Goal: Task Accomplishment & Management: Complete application form

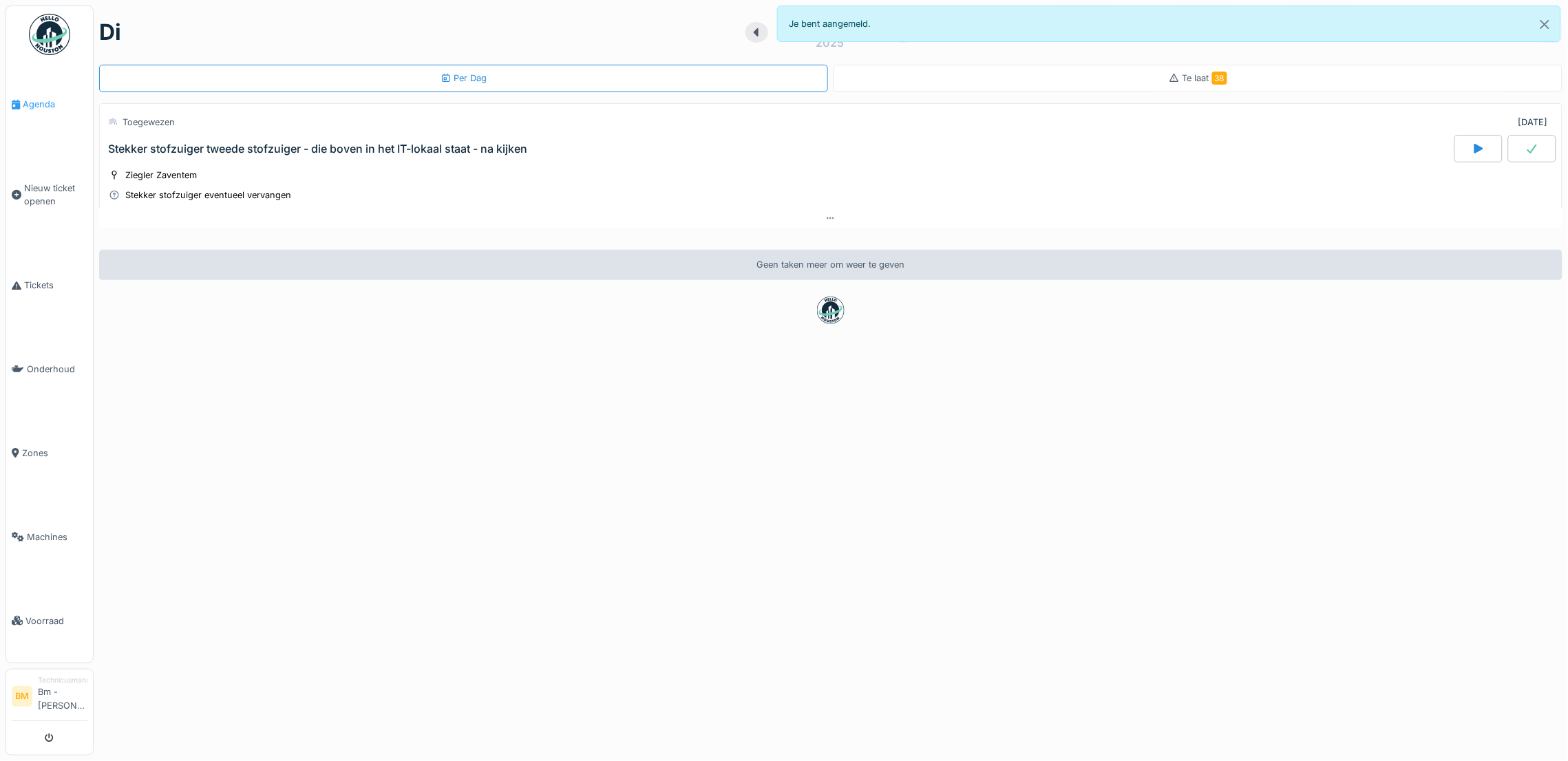
click at [52, 108] on span "Agenda" at bounding box center [55, 104] width 65 height 13
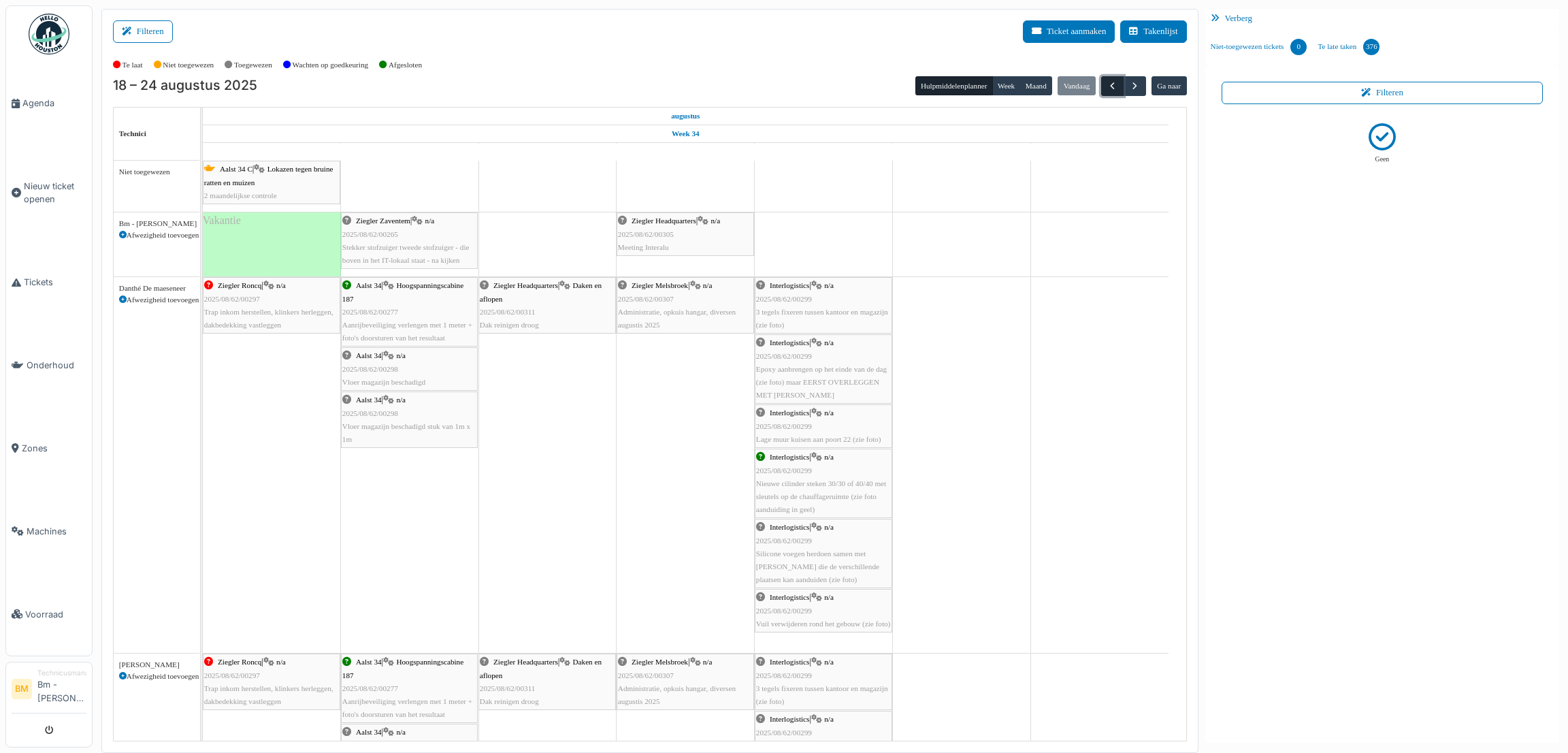
click at [1115, 88] on span "button" at bounding box center [1112, 86] width 12 height 12
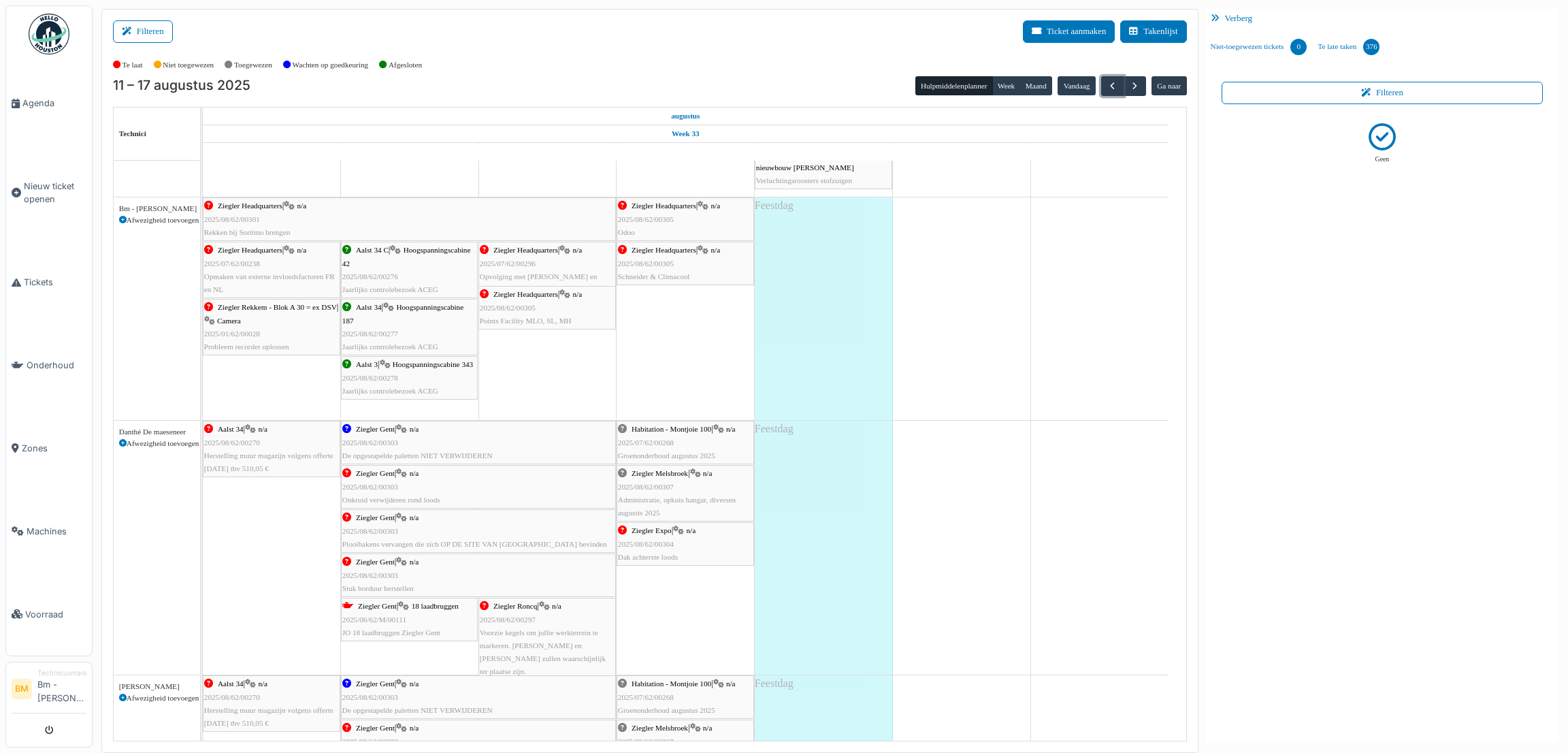
scroll to position [316, 0]
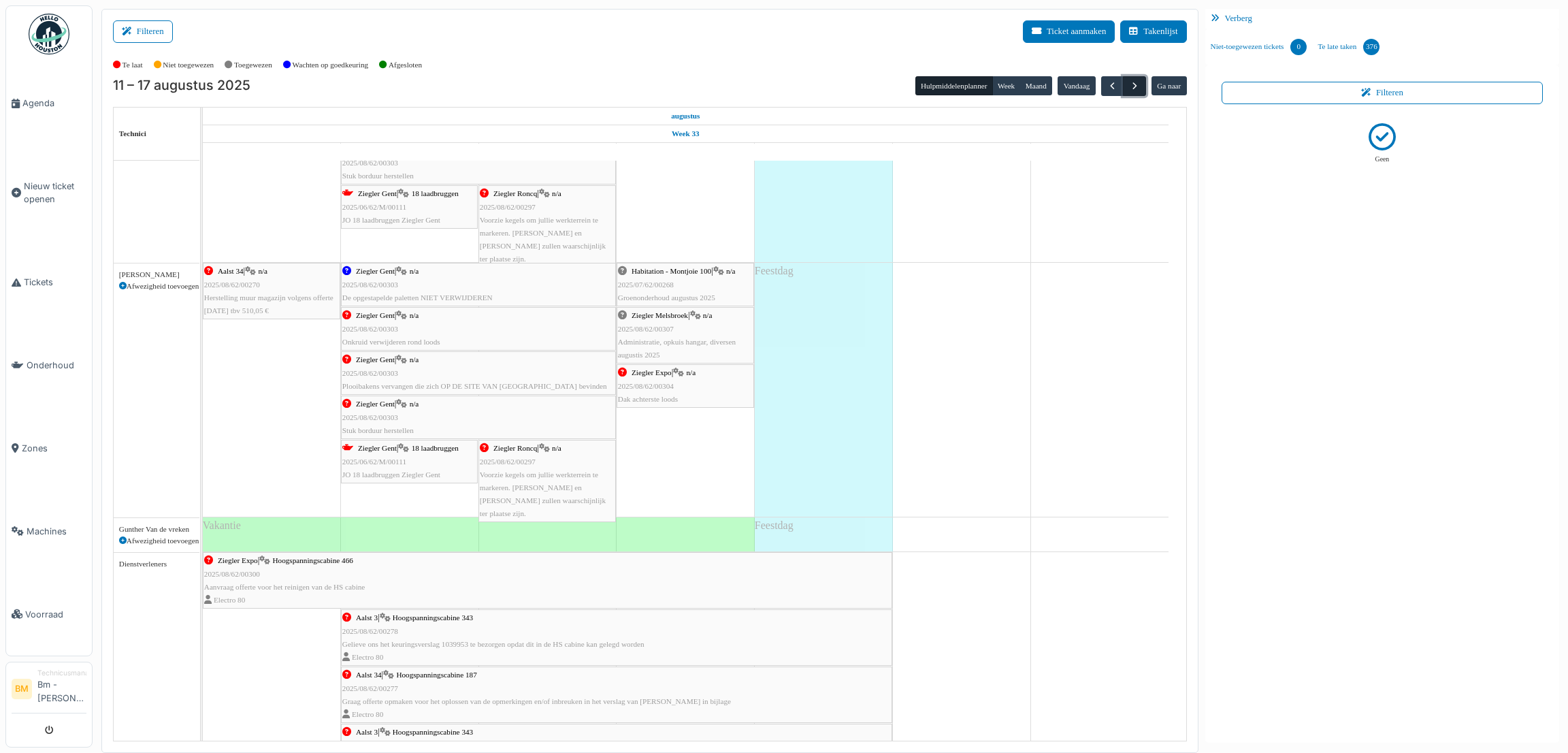
click at [1130, 82] on span "button" at bounding box center [1134, 86] width 12 height 12
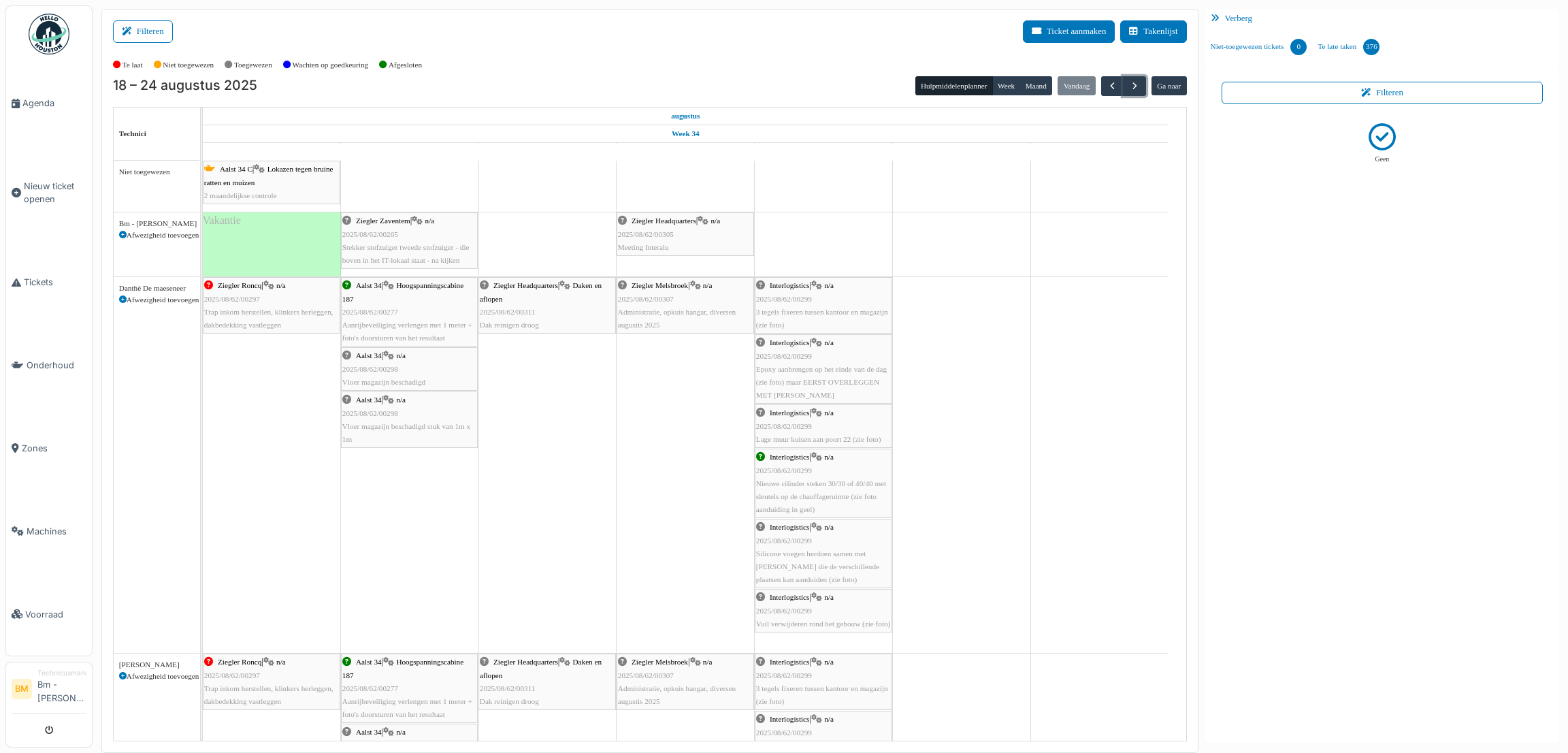
click at [639, 241] on div "Ziegler Headquarters | n/a 2025/08/62/00305 Meeting Interalu" at bounding box center [685, 234] width 135 height 40
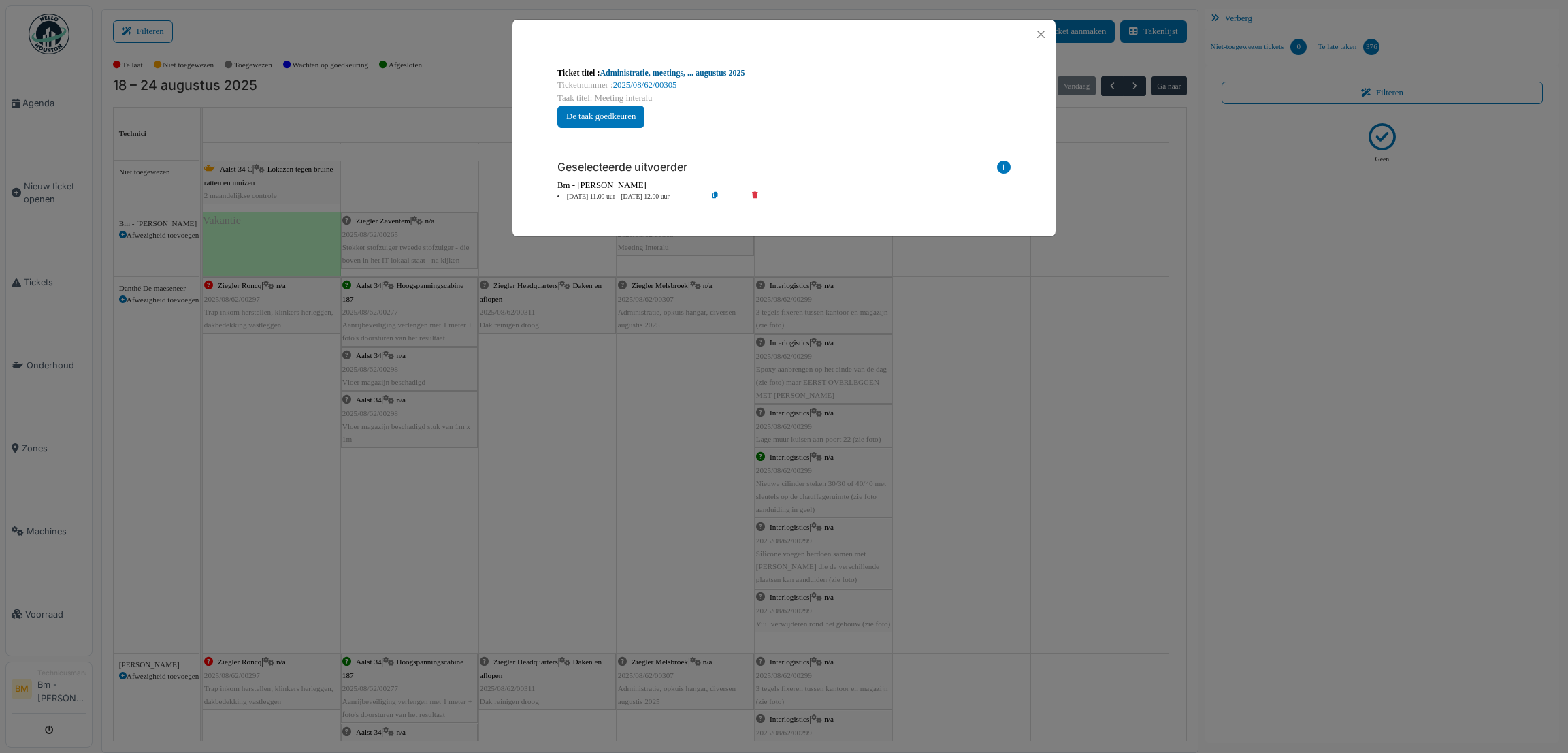
click at [693, 72] on link "Administratie, meetings, ... augustus 2025" at bounding box center [672, 73] width 145 height 10
click at [1043, 38] on button "Close" at bounding box center [1040, 34] width 18 height 18
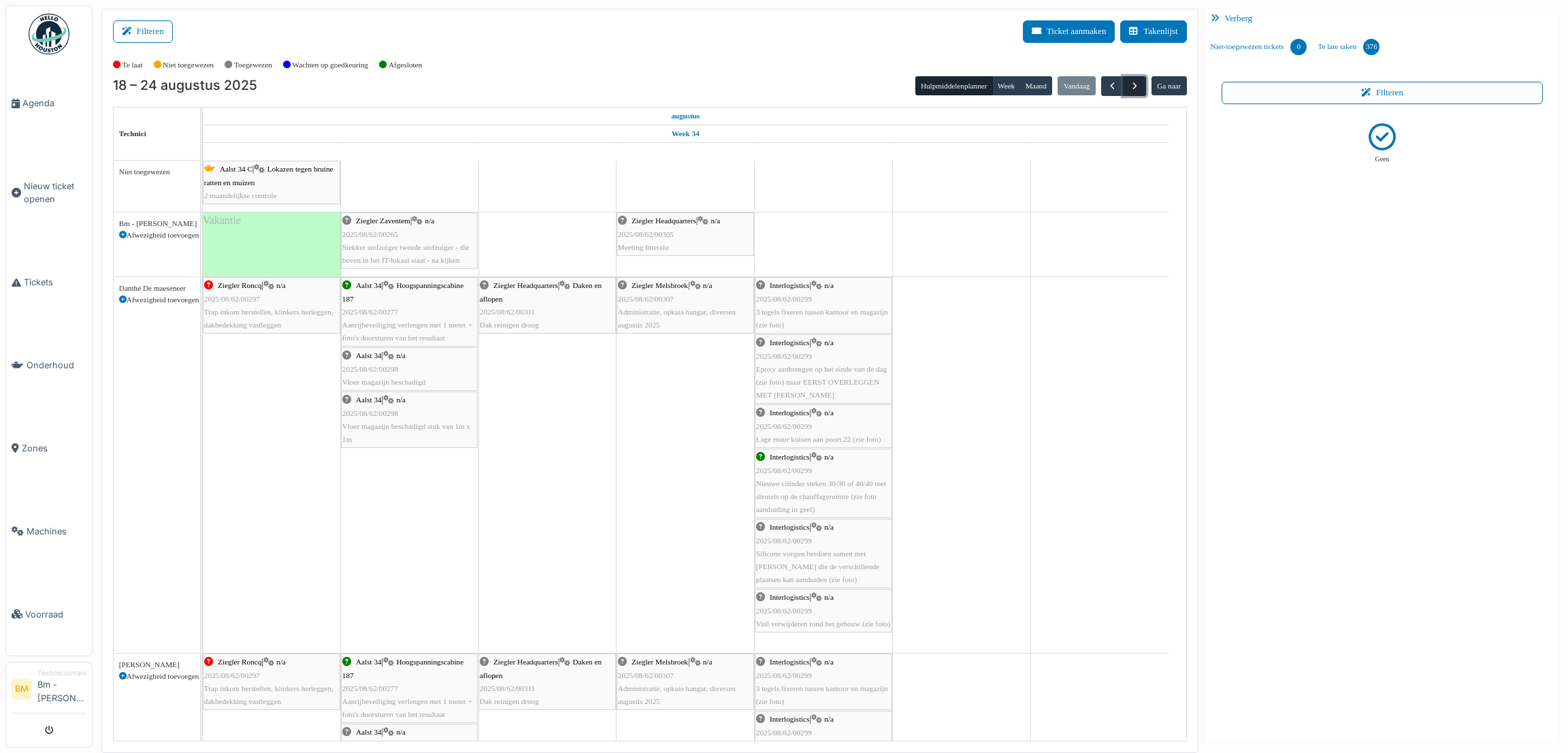
click at [1140, 91] on button "button" at bounding box center [1134, 86] width 22 height 20
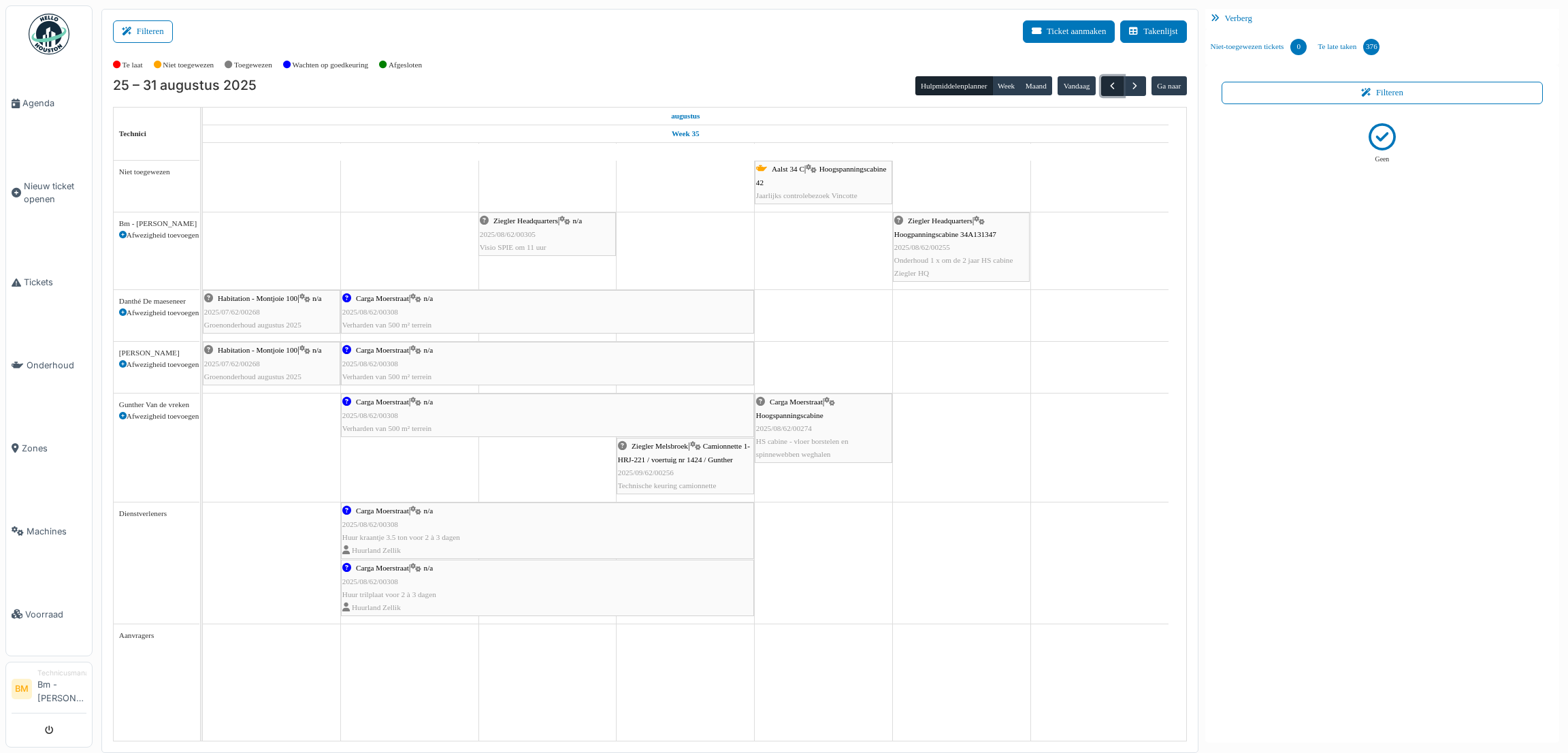
click at [1116, 85] on span "button" at bounding box center [1112, 86] width 12 height 12
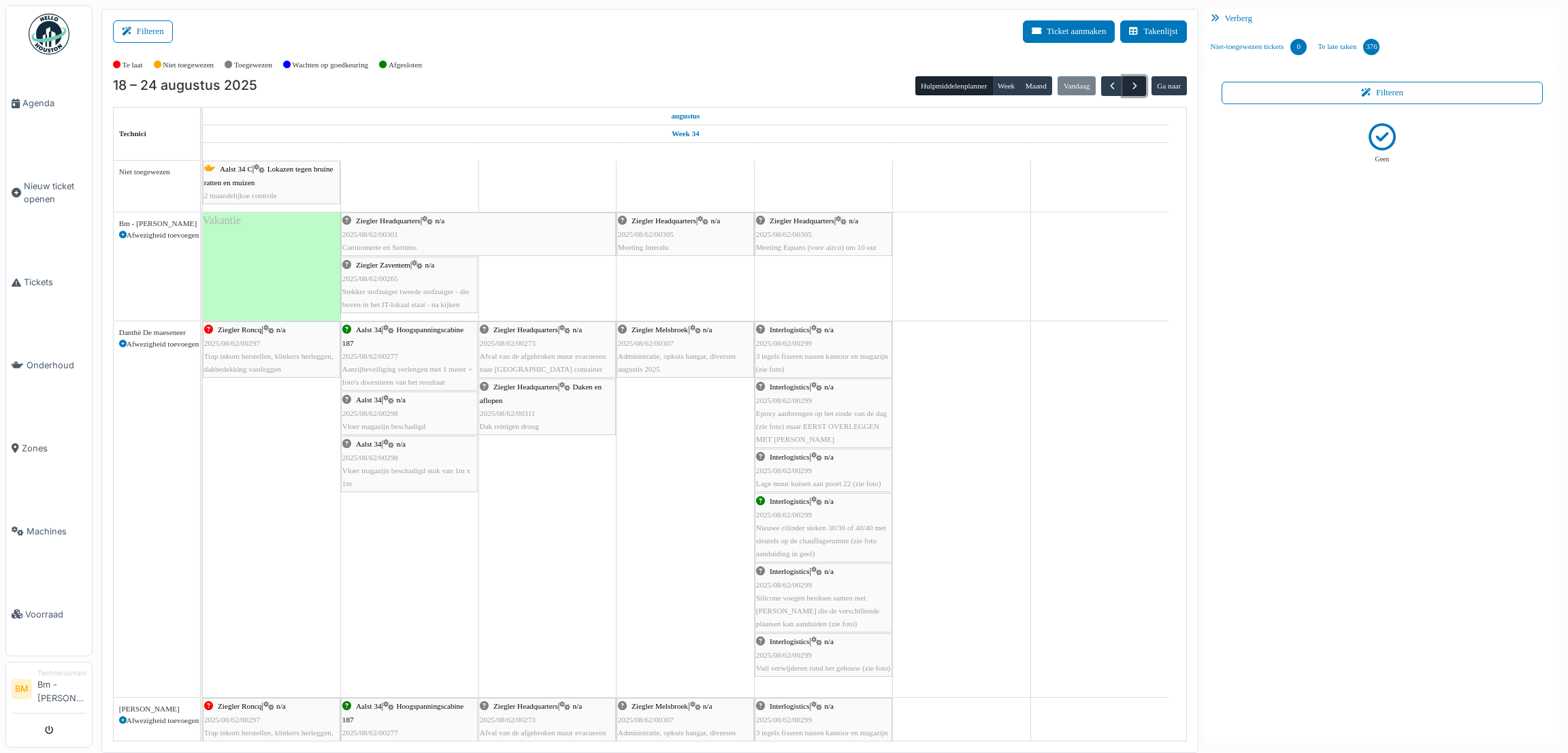
click at [1133, 91] on span "button" at bounding box center [1134, 86] width 12 height 12
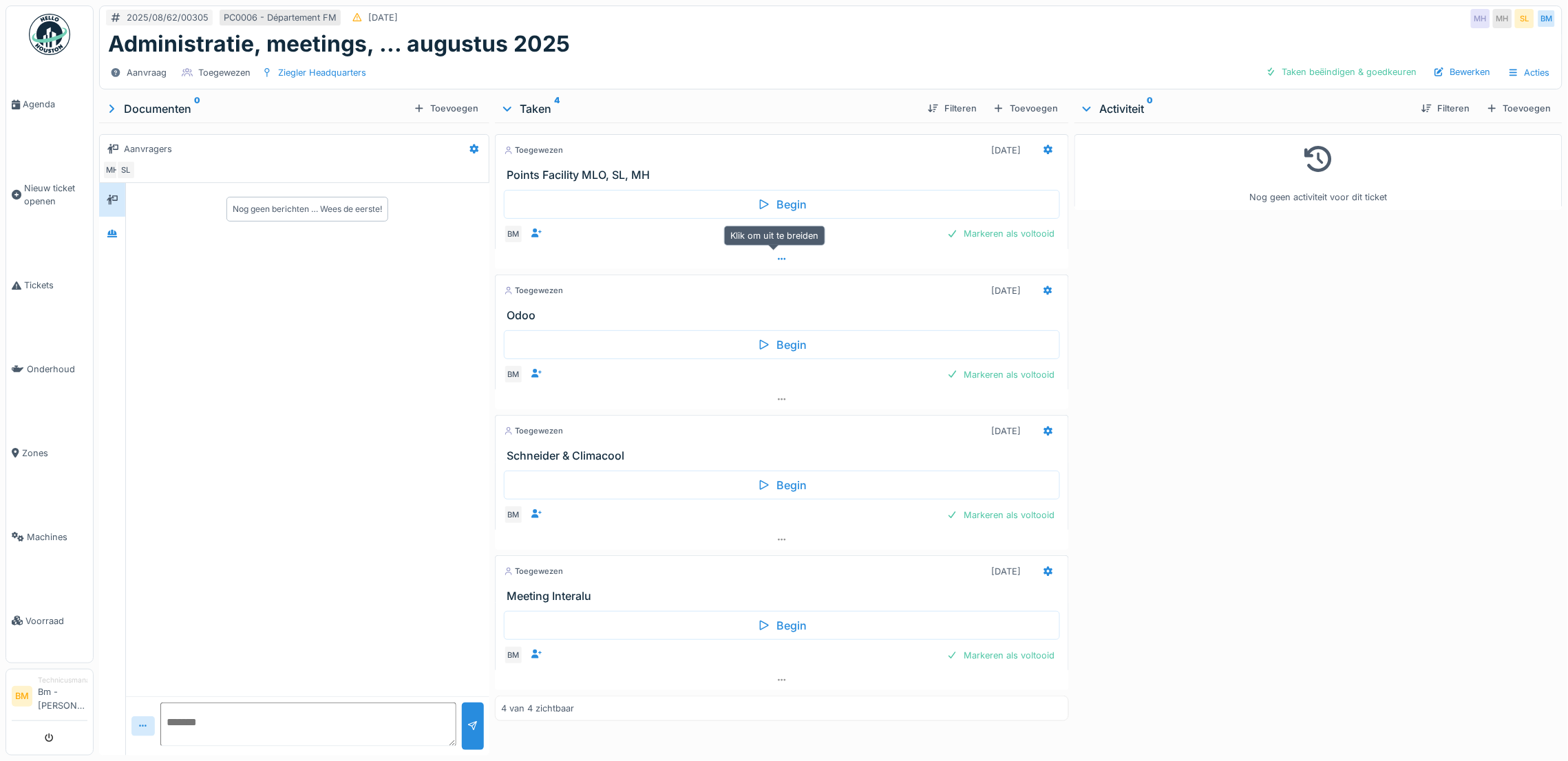
click at [776, 261] on icon at bounding box center [782, 258] width 11 height 9
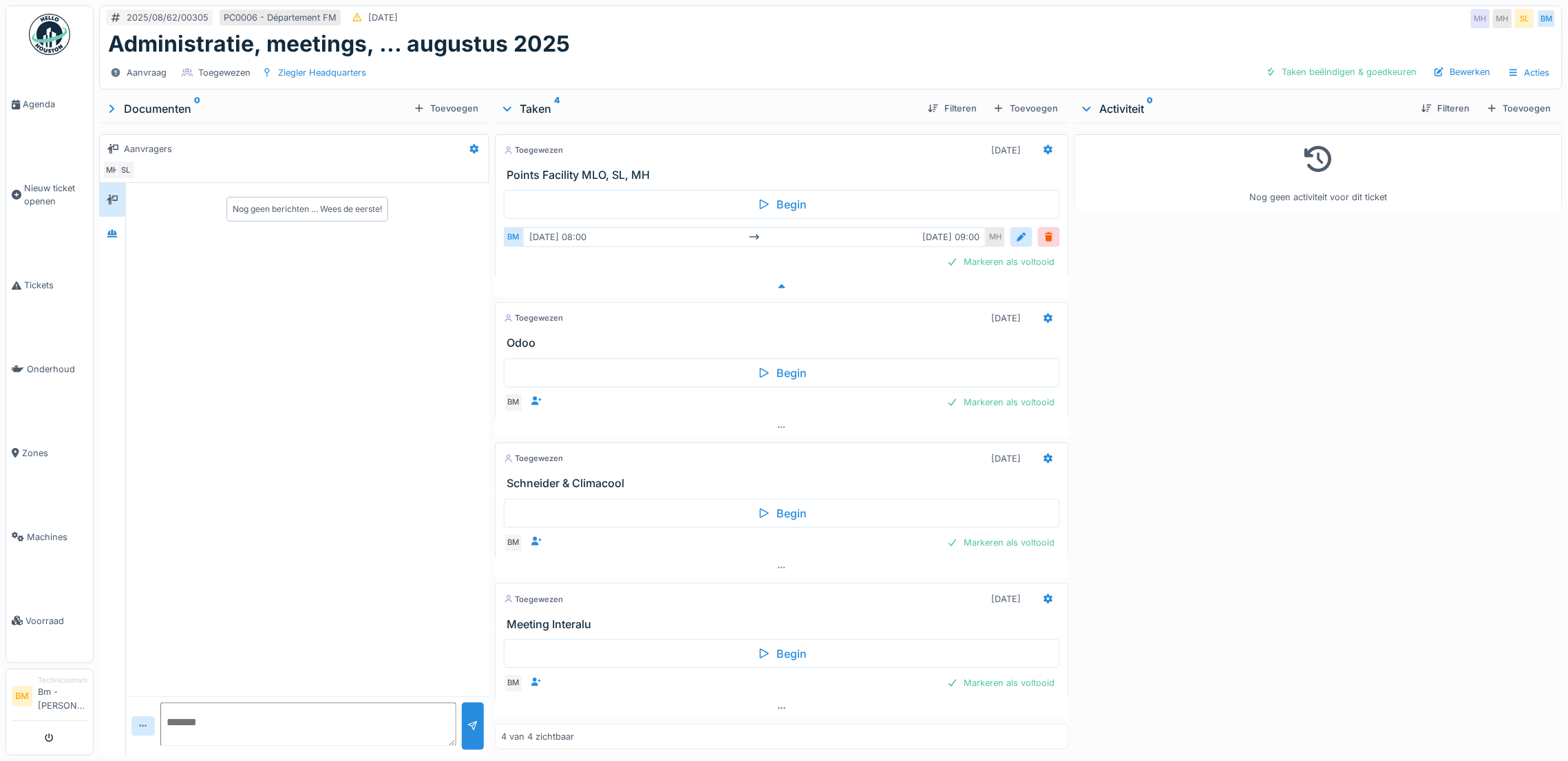
scroll to position [17, 0]
click at [757, 227] on div "wo 13-8 08:00 wo 13-8 09:00" at bounding box center [754, 236] width 463 height 20
click at [932, 227] on div "wo 13-8 08:00 wo 13-8 09:00" at bounding box center [754, 236] width 463 height 20
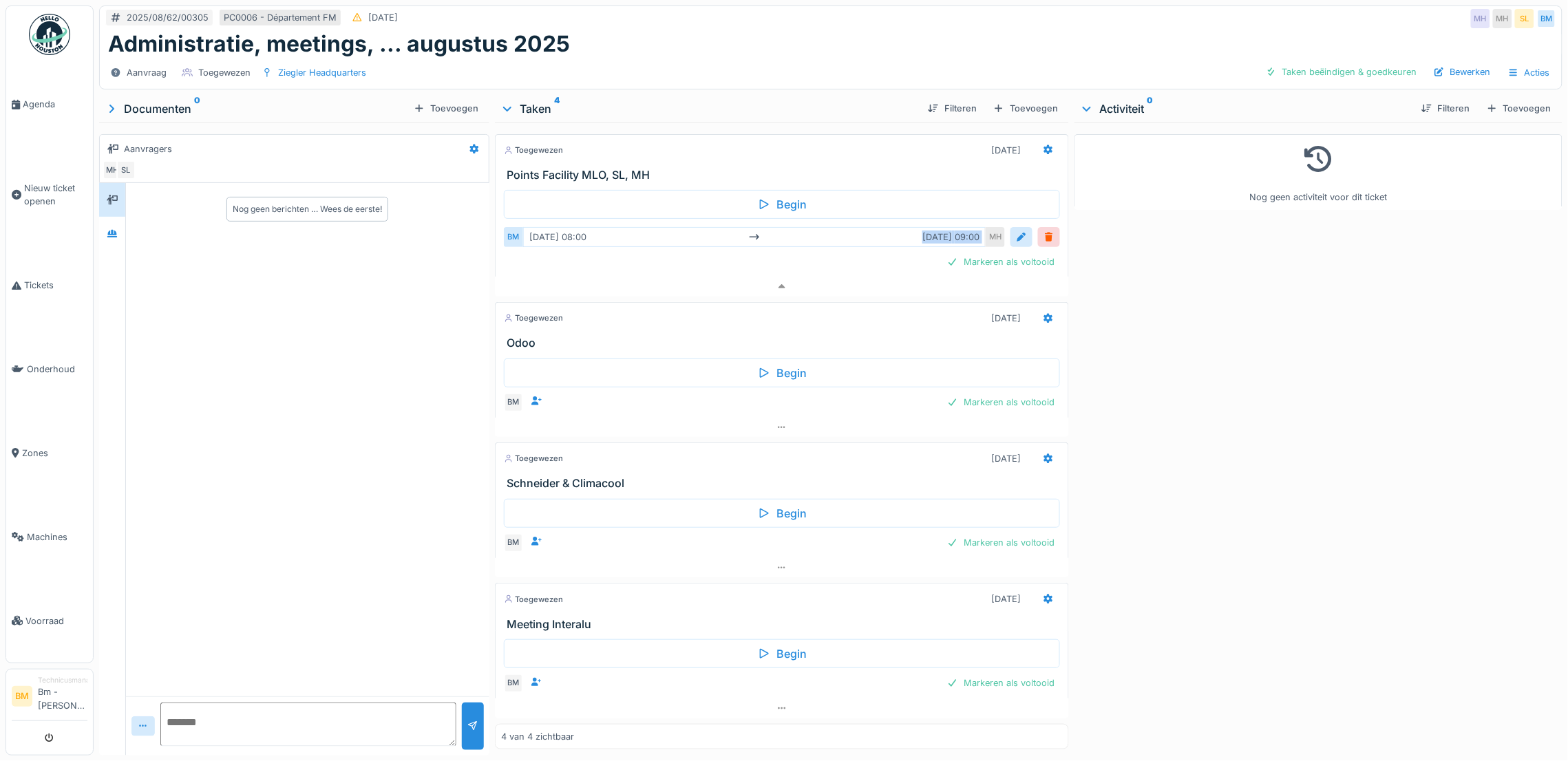
click at [883, 227] on div "wo 13-8 08:00 wo 13-8 09:00" at bounding box center [754, 236] width 463 height 20
click at [1485, 99] on div "Toevoegen" at bounding box center [1519, 108] width 76 height 19
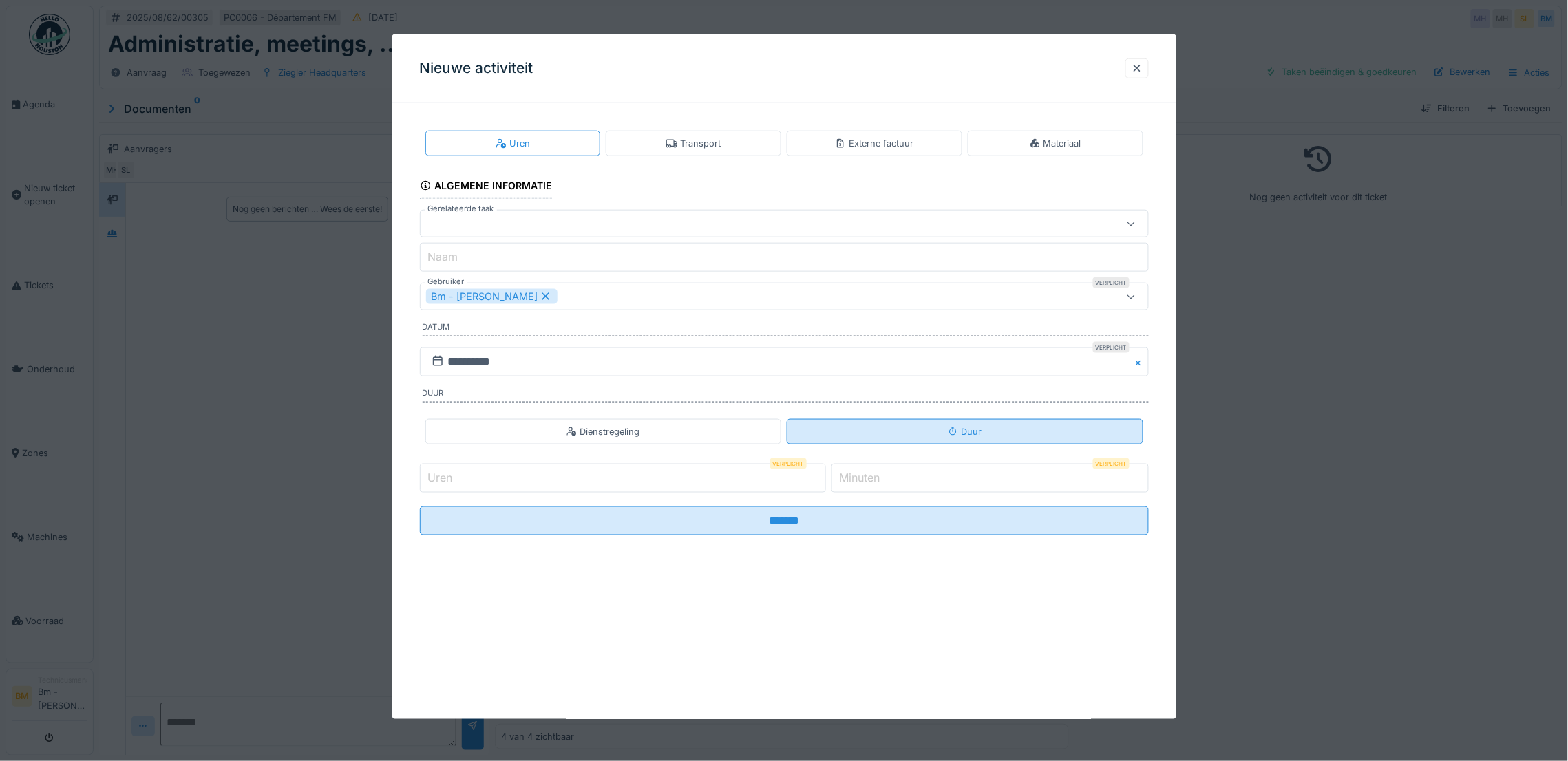
click at [870, 437] on div "Duur" at bounding box center [965, 432] width 356 height 26
click at [503, 257] on input "Naam" at bounding box center [784, 257] width 729 height 29
click at [682, 185] on fieldset "**********" at bounding box center [784, 330] width 729 height 432
click at [1143, 70] on div at bounding box center [1137, 68] width 11 height 13
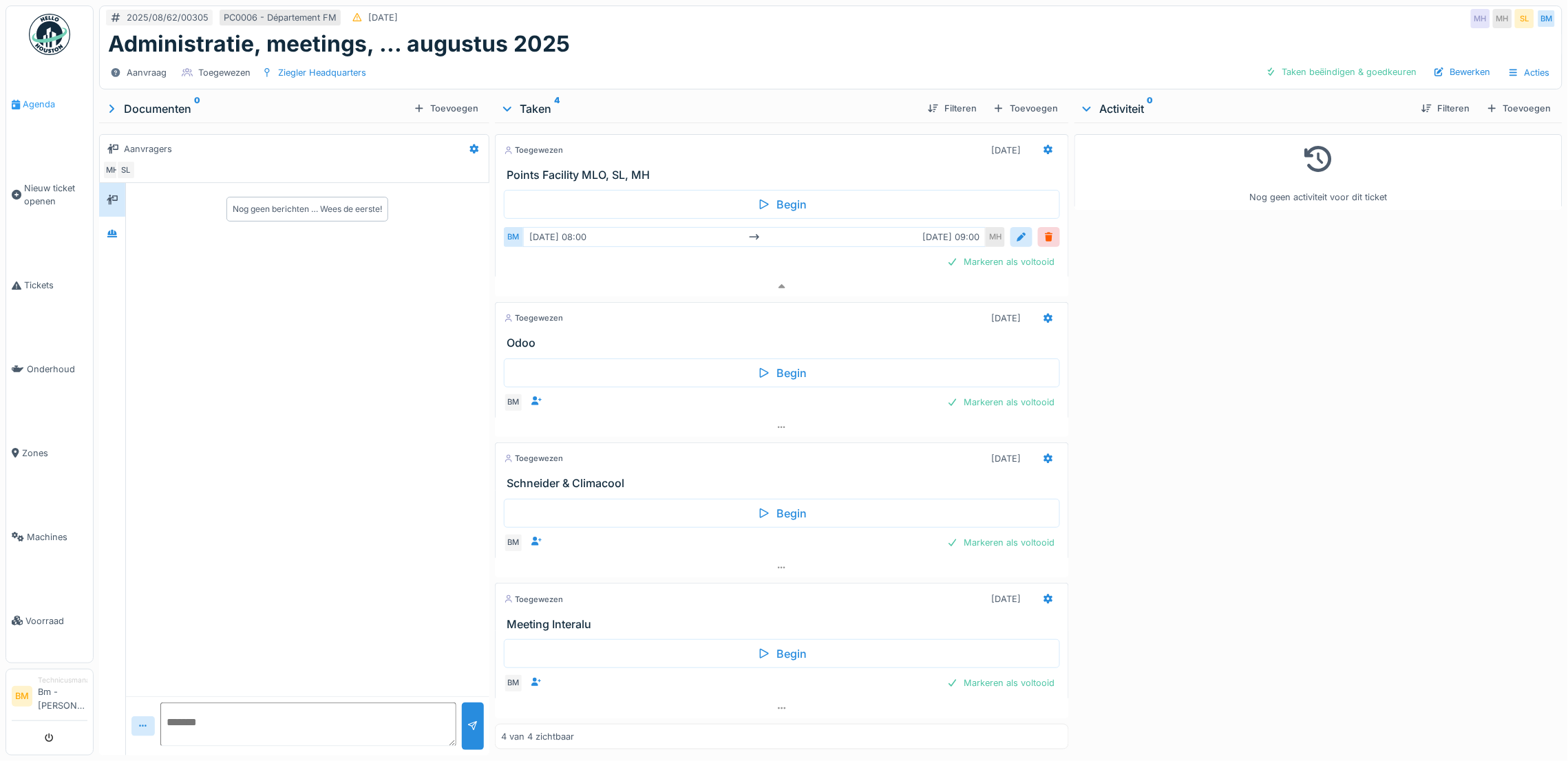
click at [40, 111] on link "Agenda" at bounding box center [50, 105] width 87 height 84
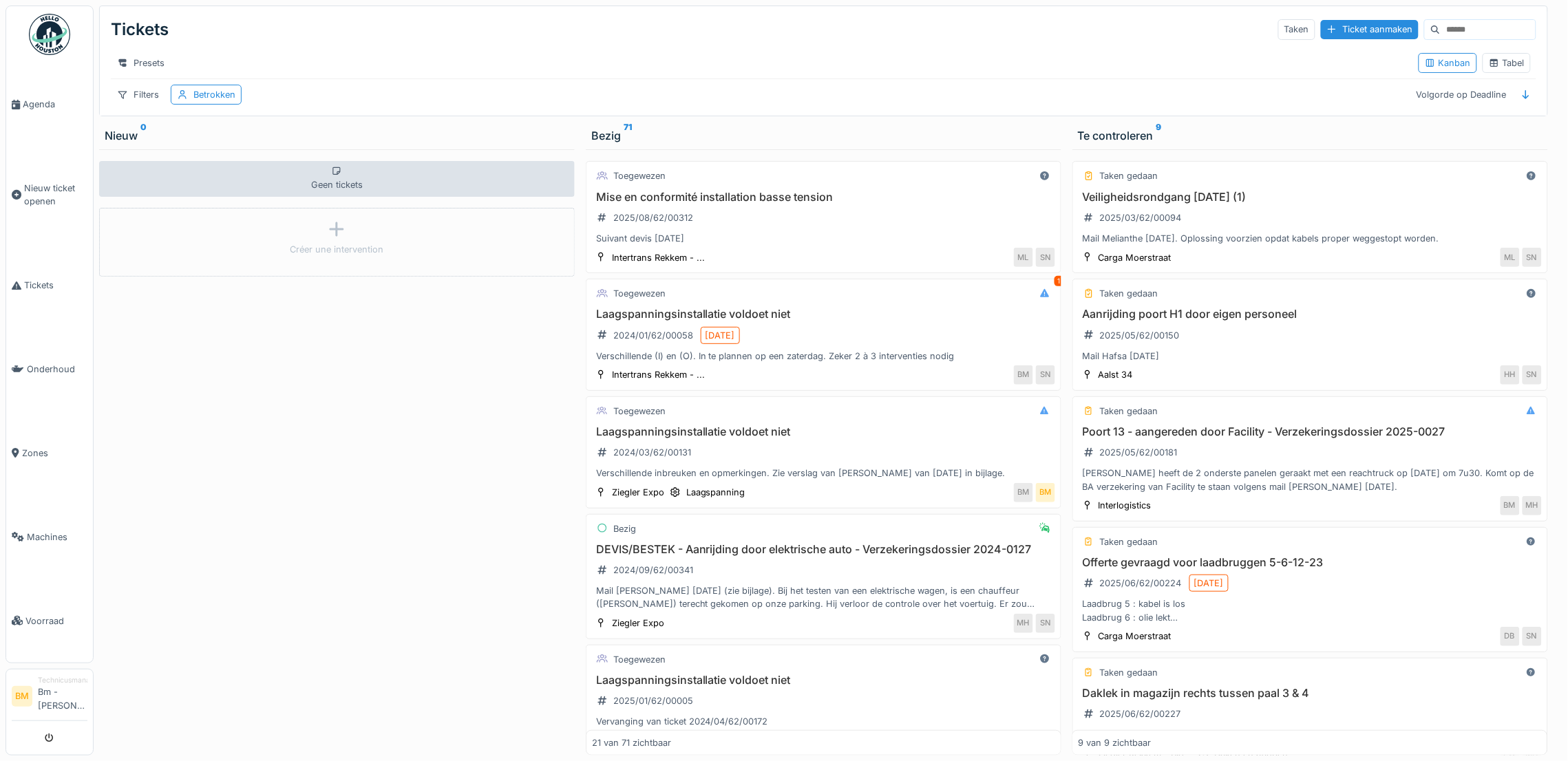
click at [1440, 30] on input at bounding box center [1488, 30] width 95 height 19
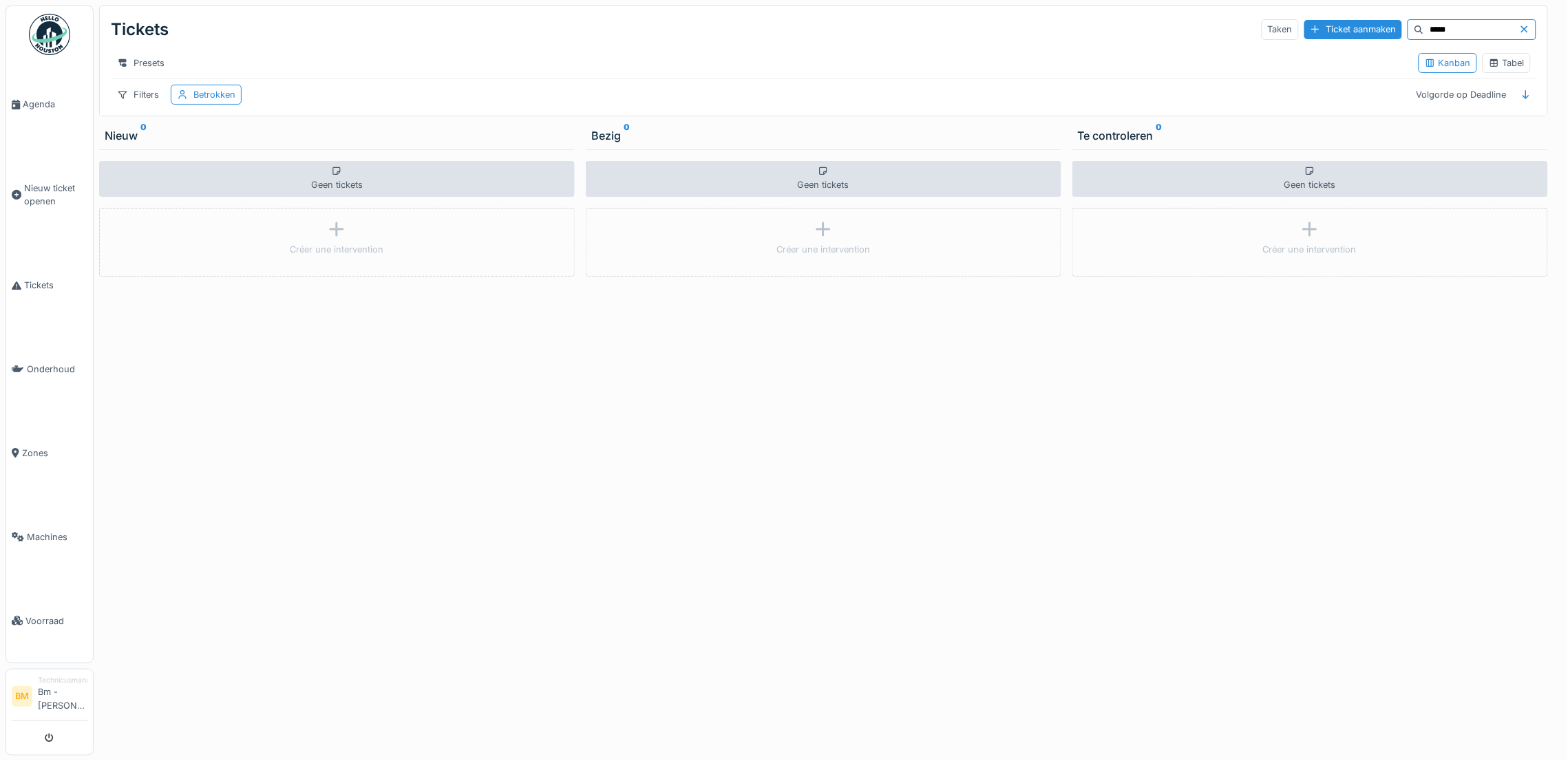
click at [1424, 23] on input "*****" at bounding box center [1471, 30] width 95 height 19
type input "****"
drag, startPoint x: 50, startPoint y: 272, endPoint x: 43, endPoint y: 270, distance: 7.3
click at [48, 272] on link "Tickets" at bounding box center [50, 285] width 87 height 84
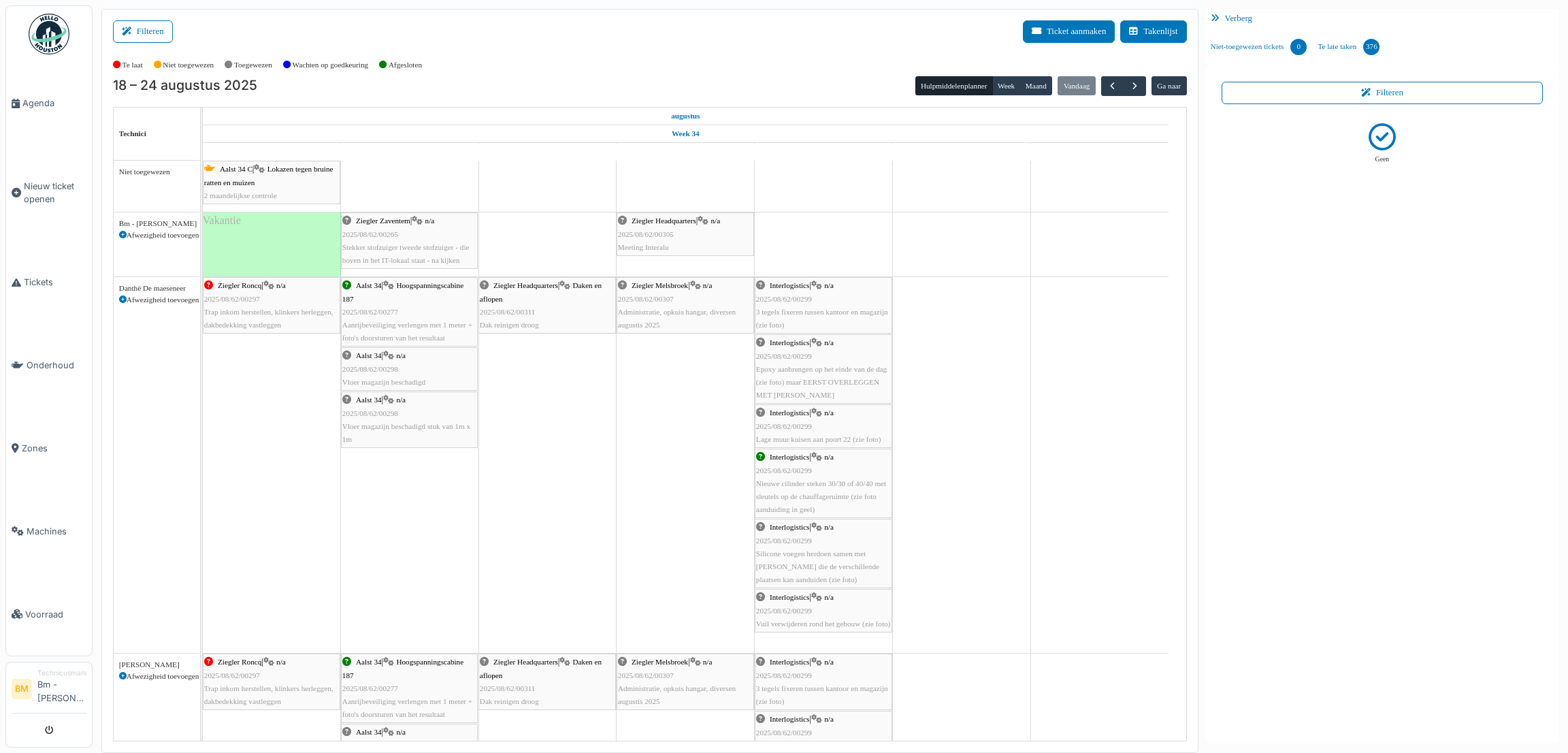
click at [1216, 20] on icon at bounding box center [1218, 18] width 14 height 9
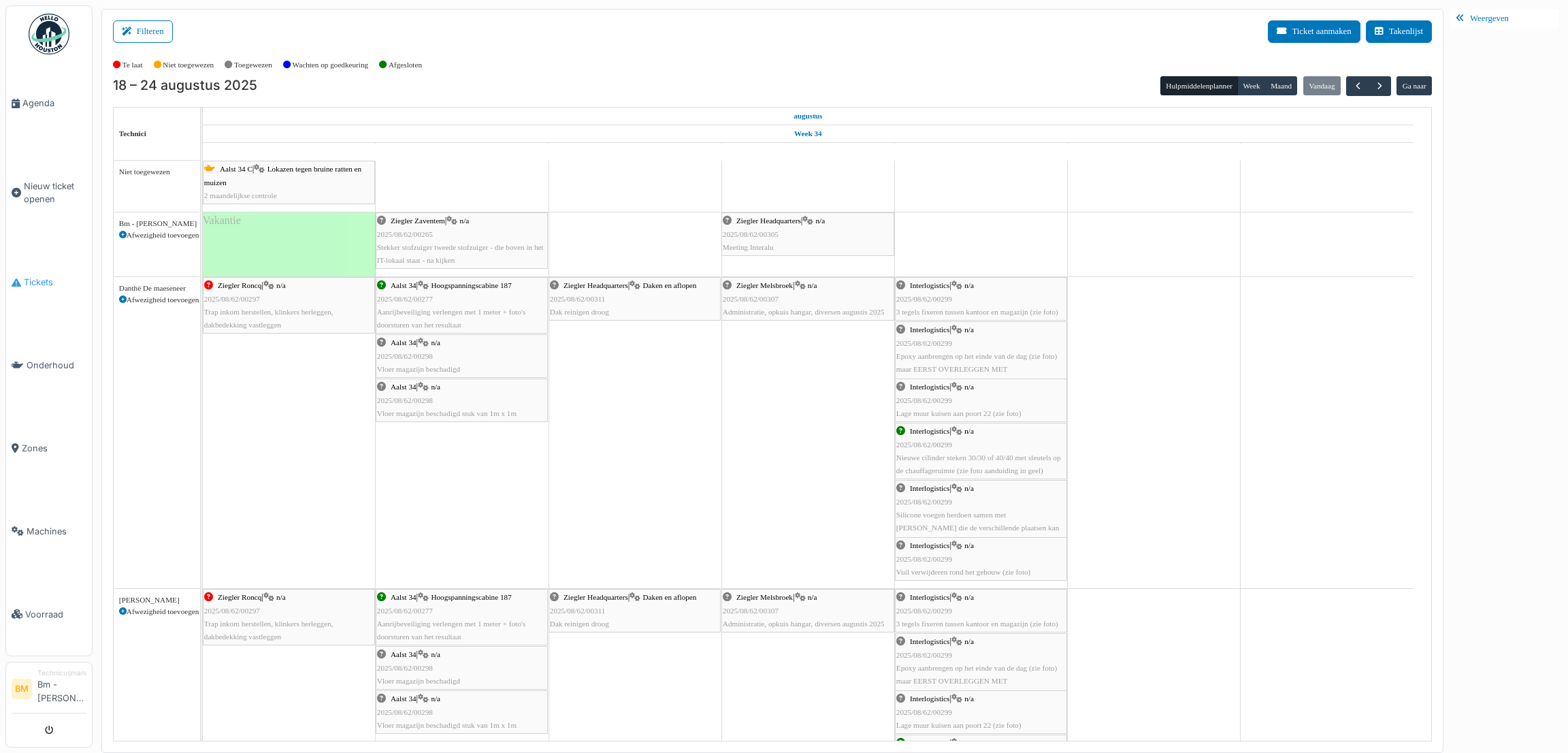
click at [42, 276] on span "Tickets" at bounding box center [55, 282] width 63 height 13
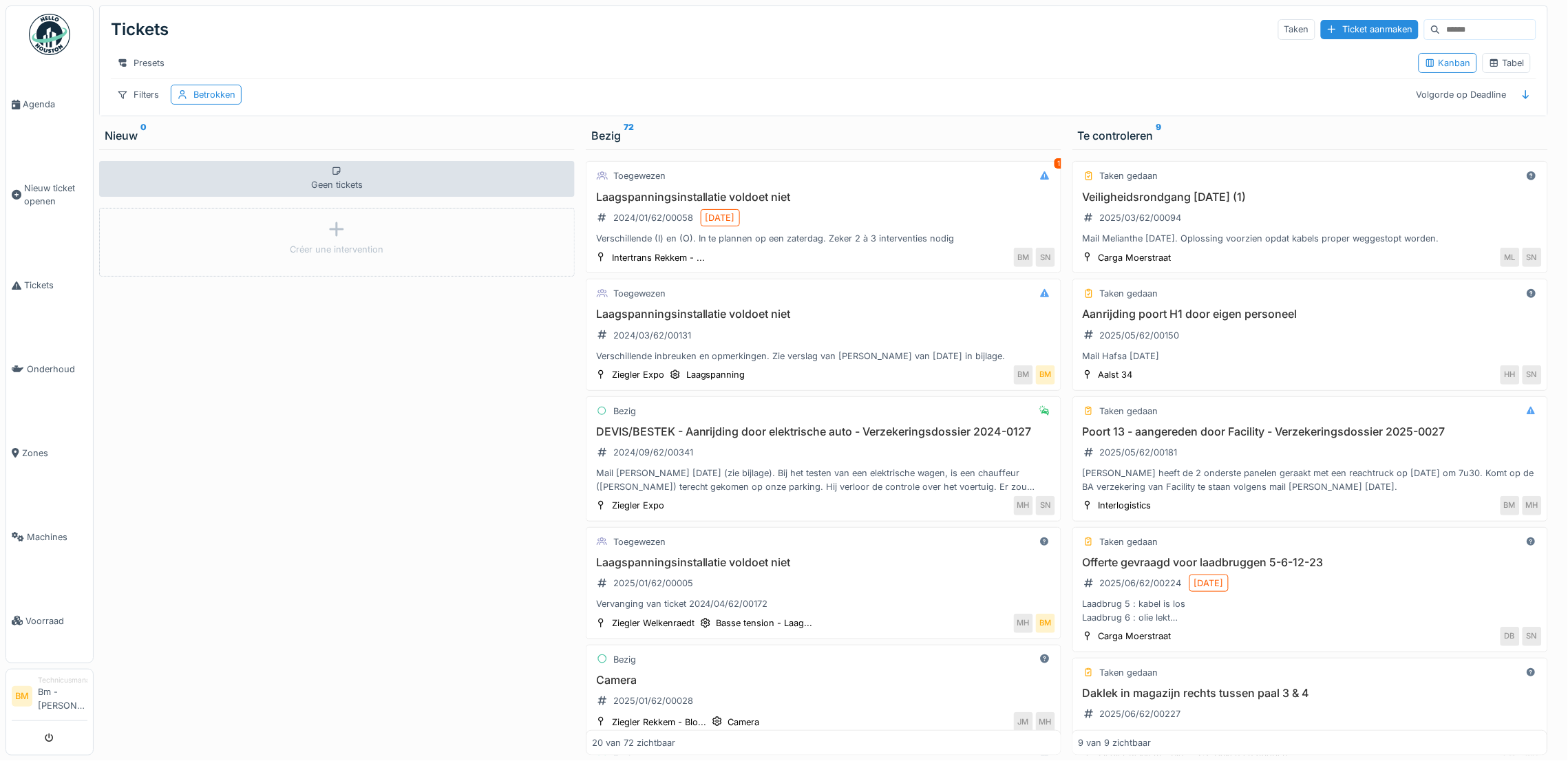
click at [1460, 26] on input at bounding box center [1488, 30] width 95 height 19
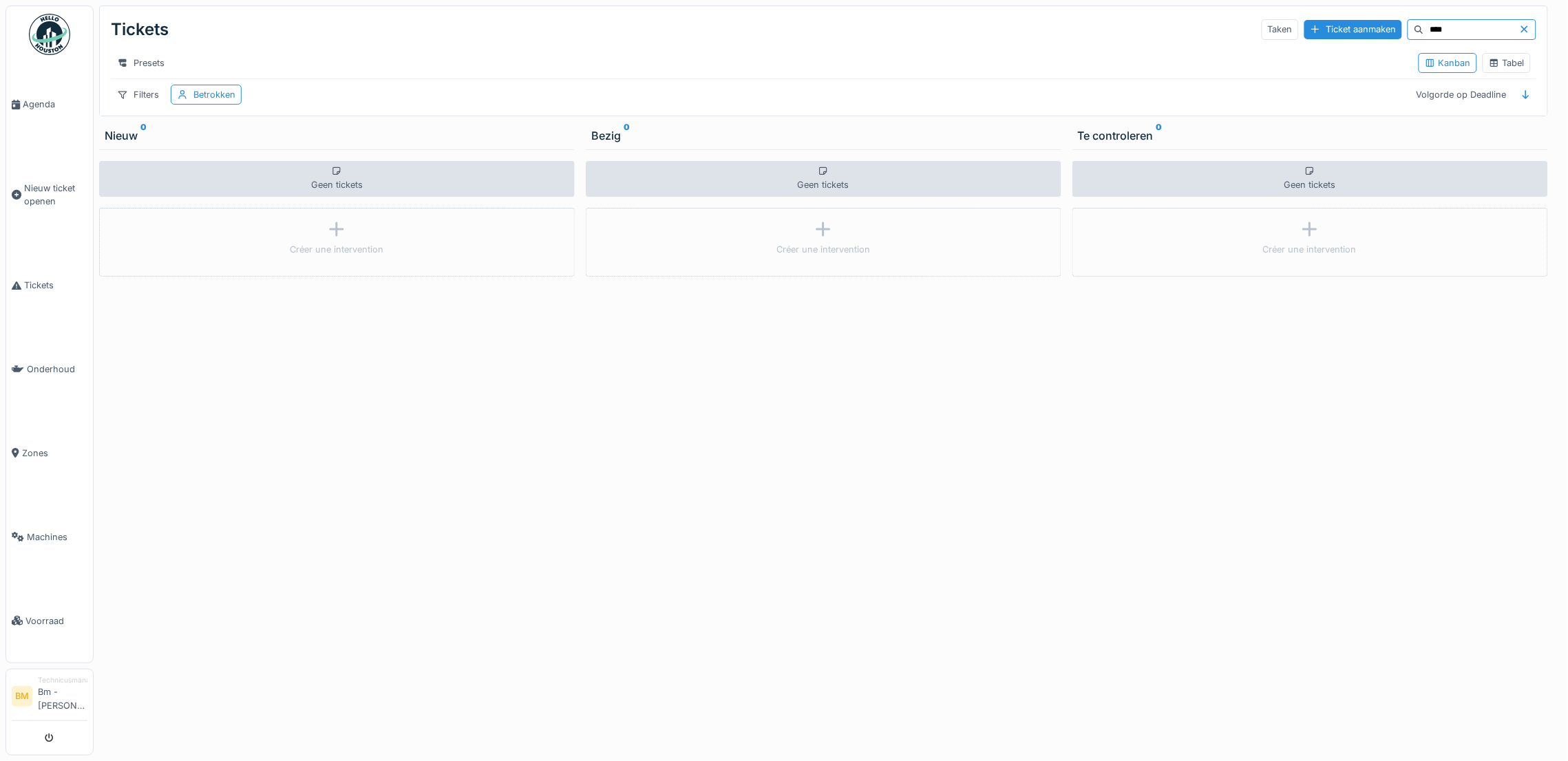
click at [1424, 27] on input "****" at bounding box center [1471, 30] width 95 height 19
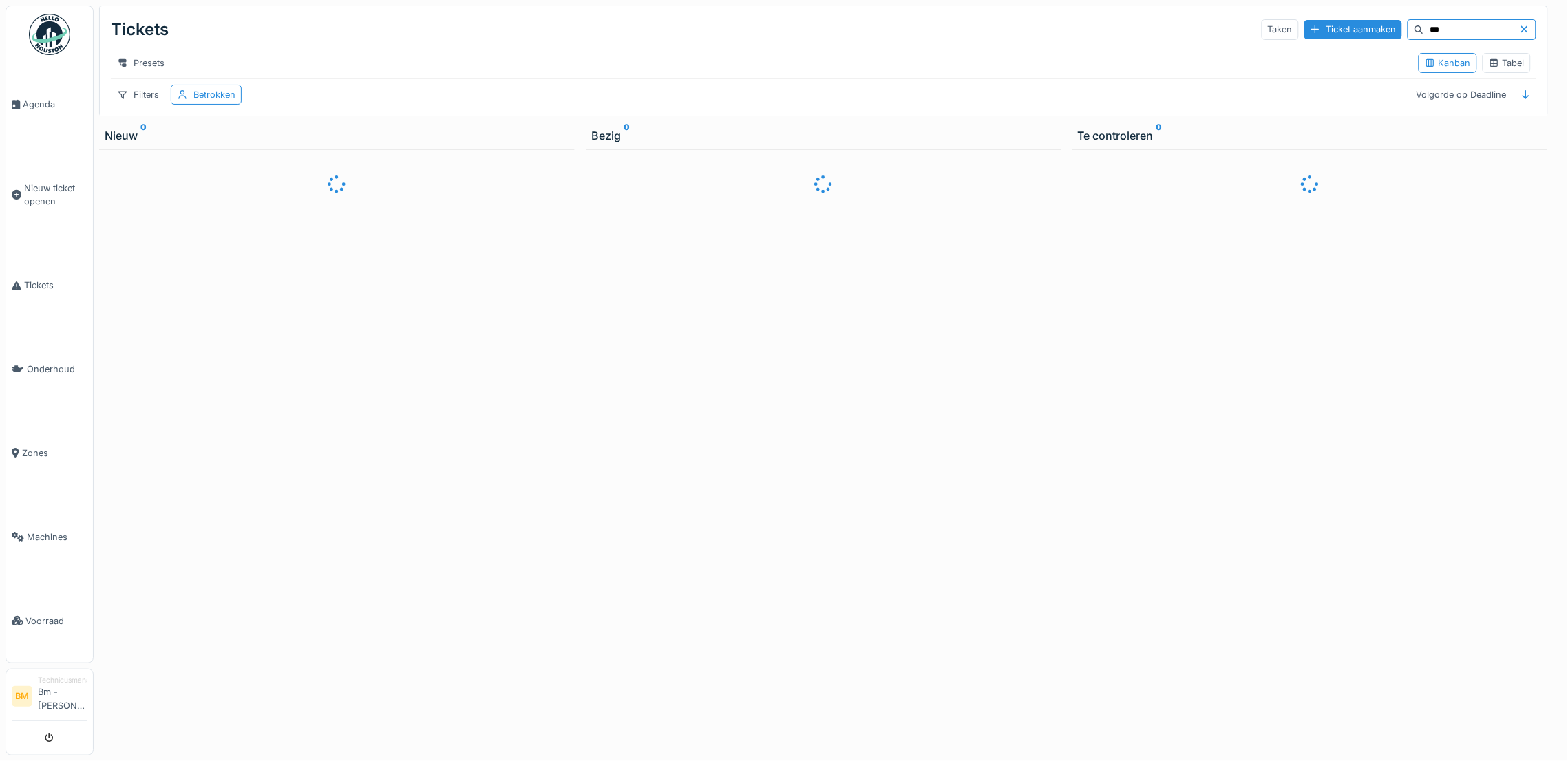
type input "***"
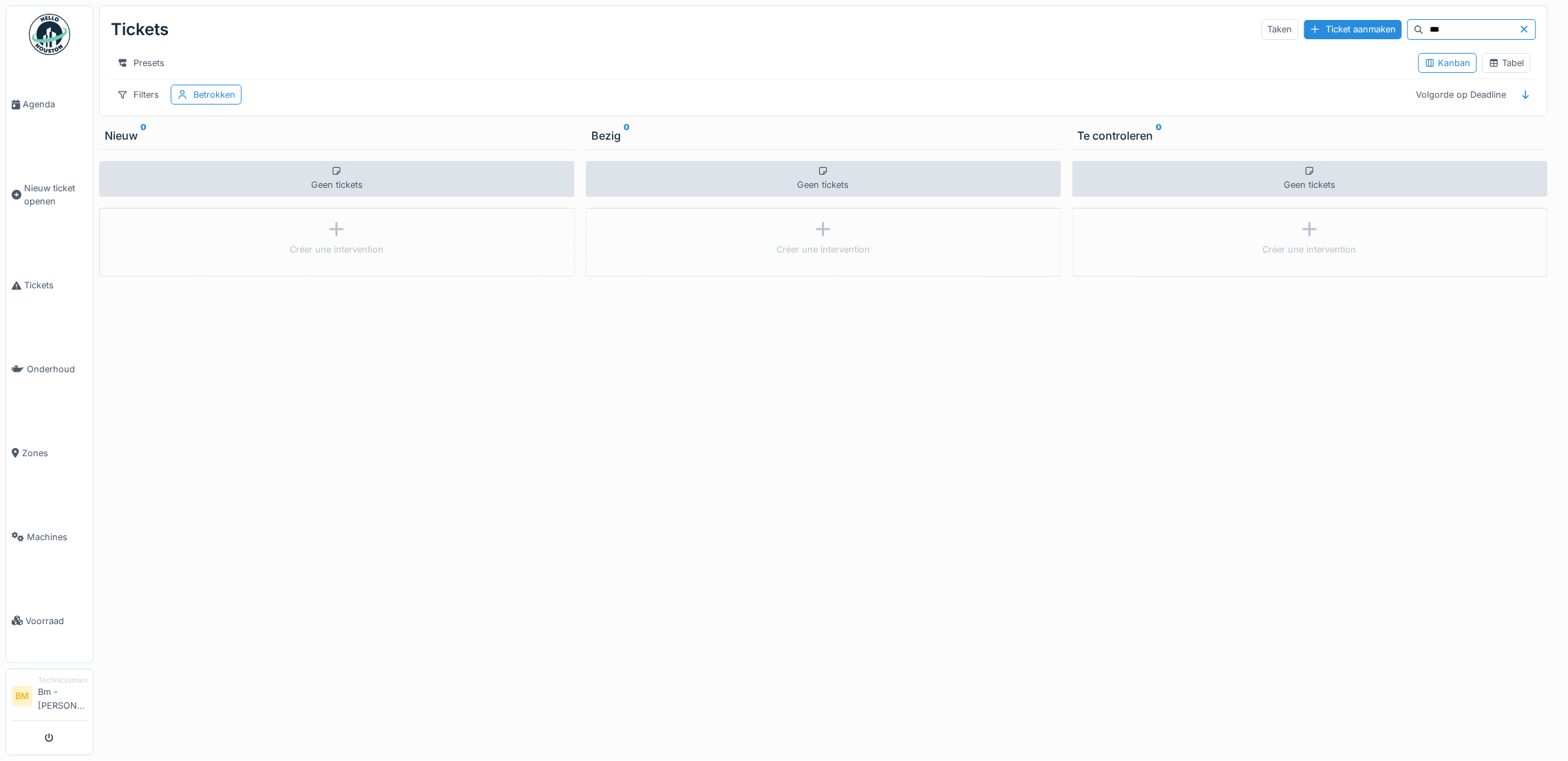
click at [1519, 27] on icon at bounding box center [1525, 29] width 11 height 9
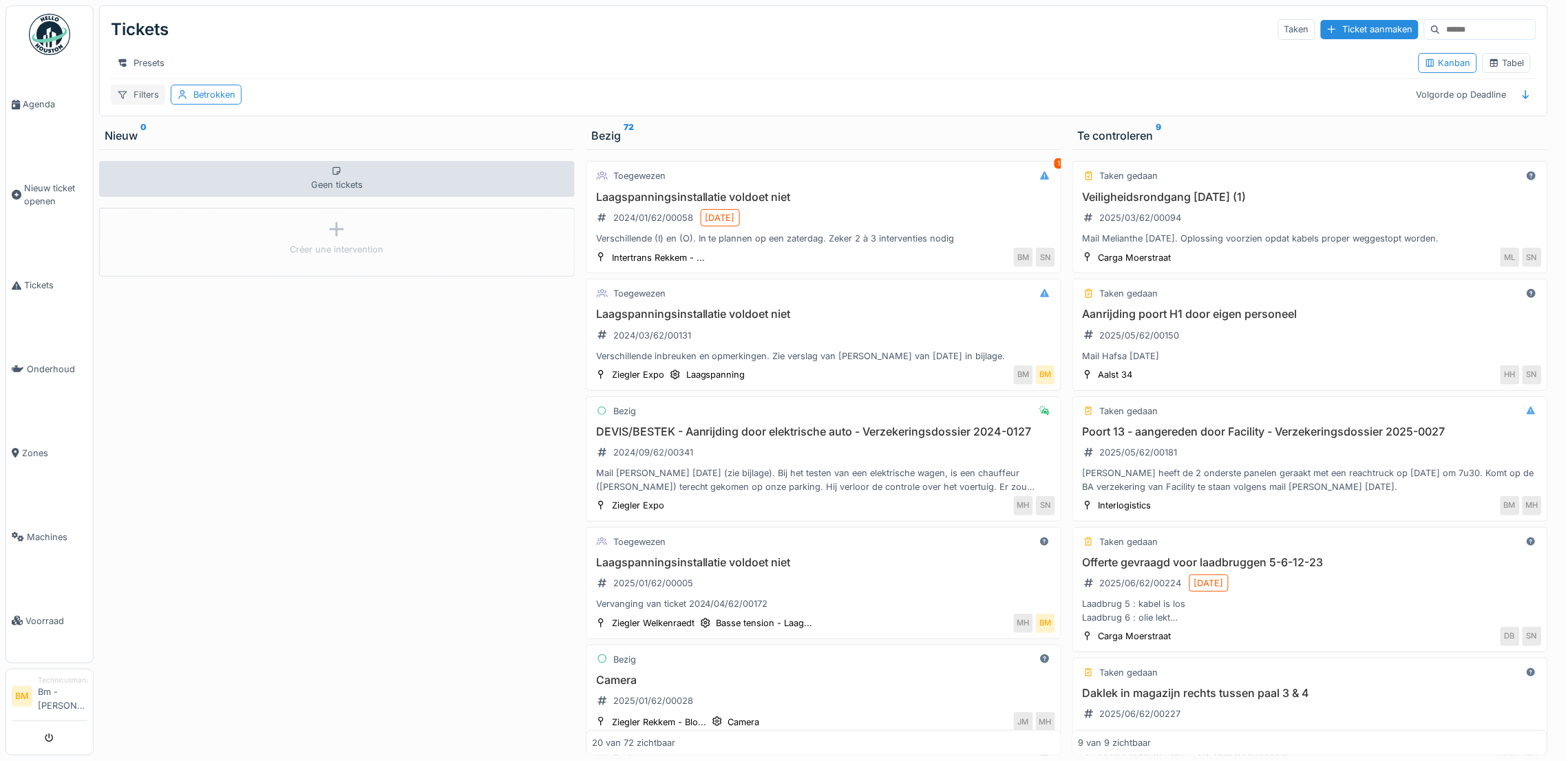
click at [139, 105] on div "Filters" at bounding box center [138, 94] width 54 height 20
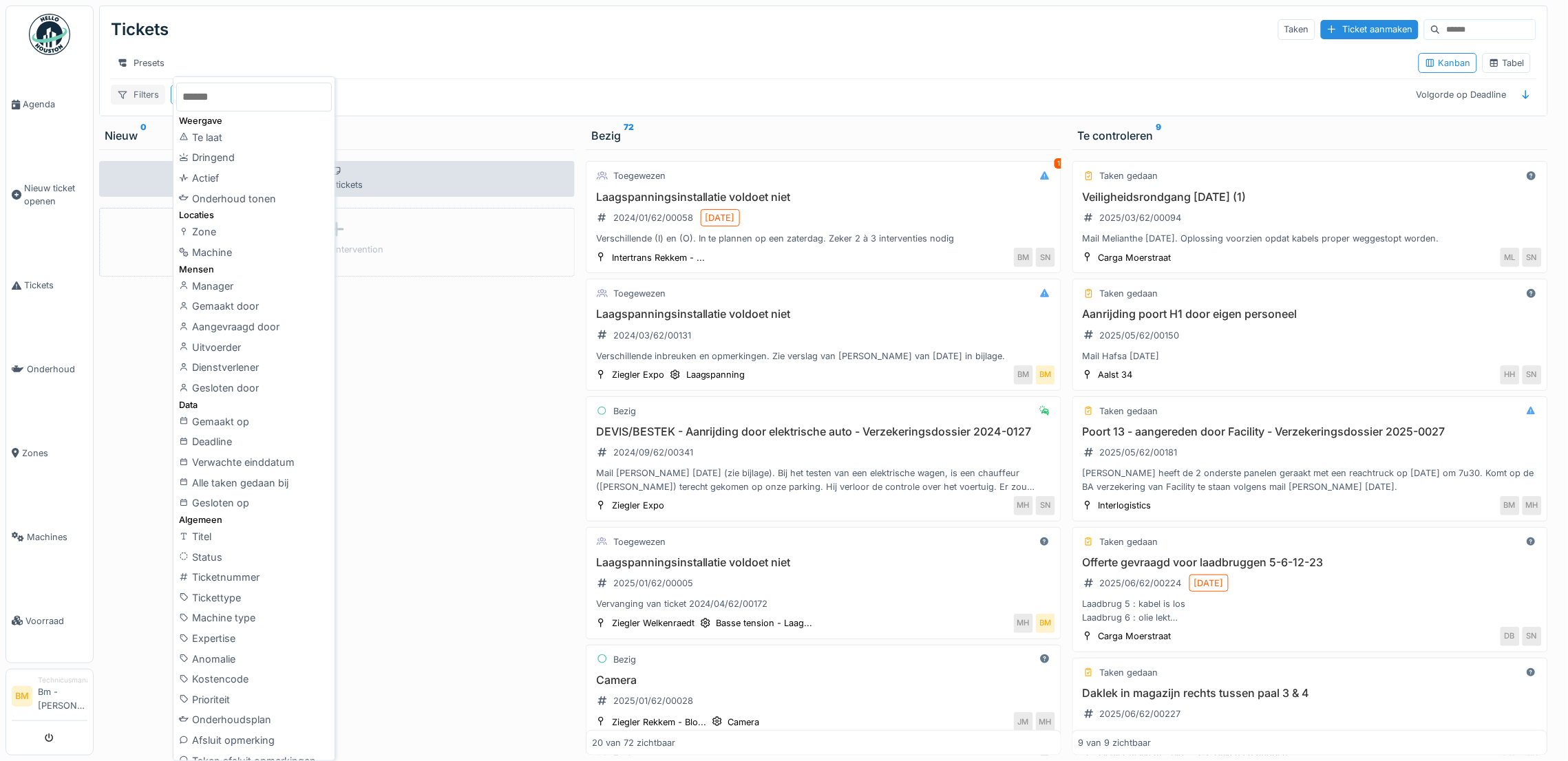
click at [139, 105] on div "Filters" at bounding box center [138, 94] width 54 height 20
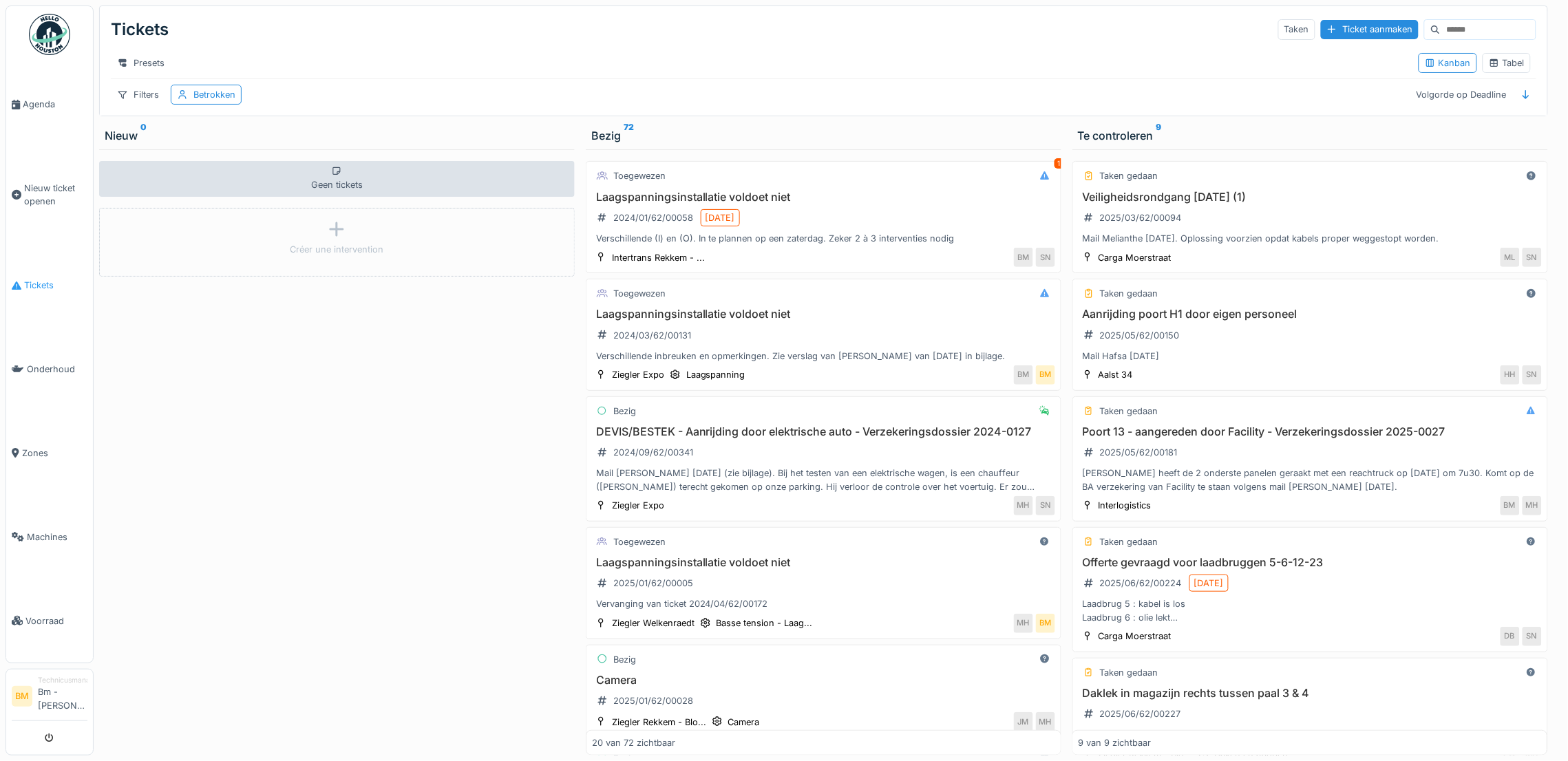
click at [48, 278] on span "Tickets" at bounding box center [56, 285] width 63 height 13
click at [1278, 39] on div "Taken" at bounding box center [1297, 29] width 37 height 20
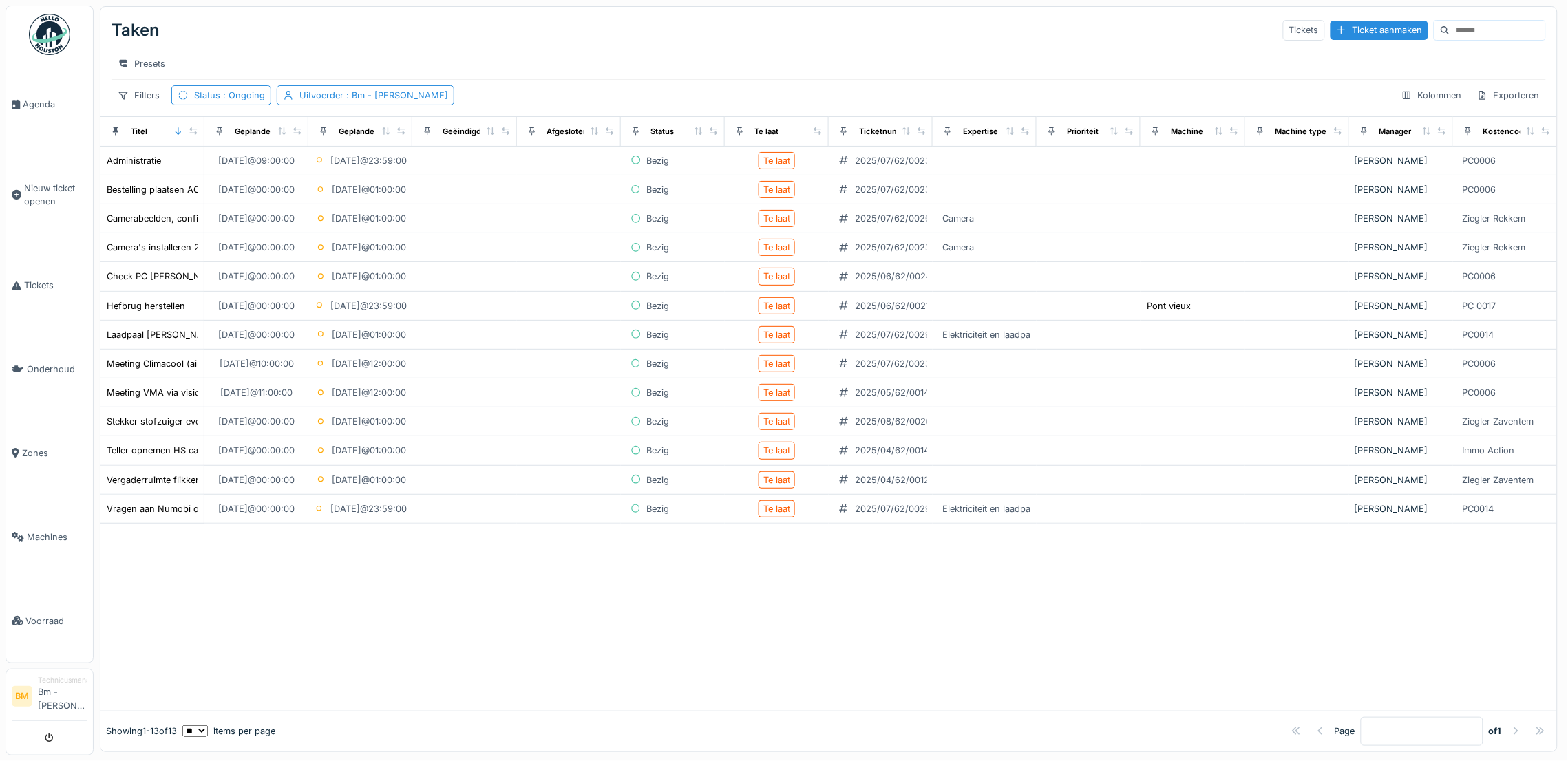
click at [1450, 34] on input at bounding box center [1498, 30] width 95 height 19
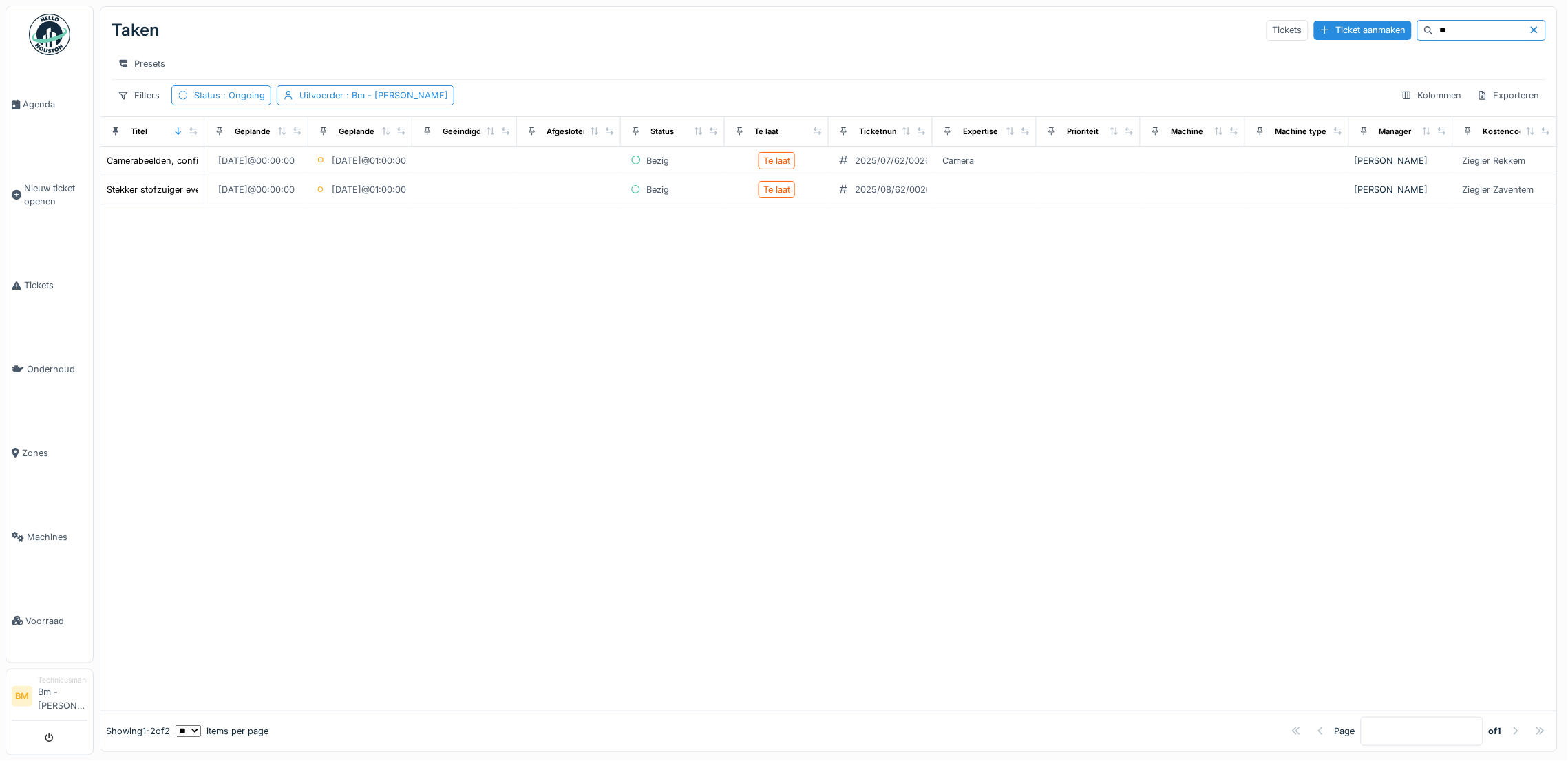
type input "*"
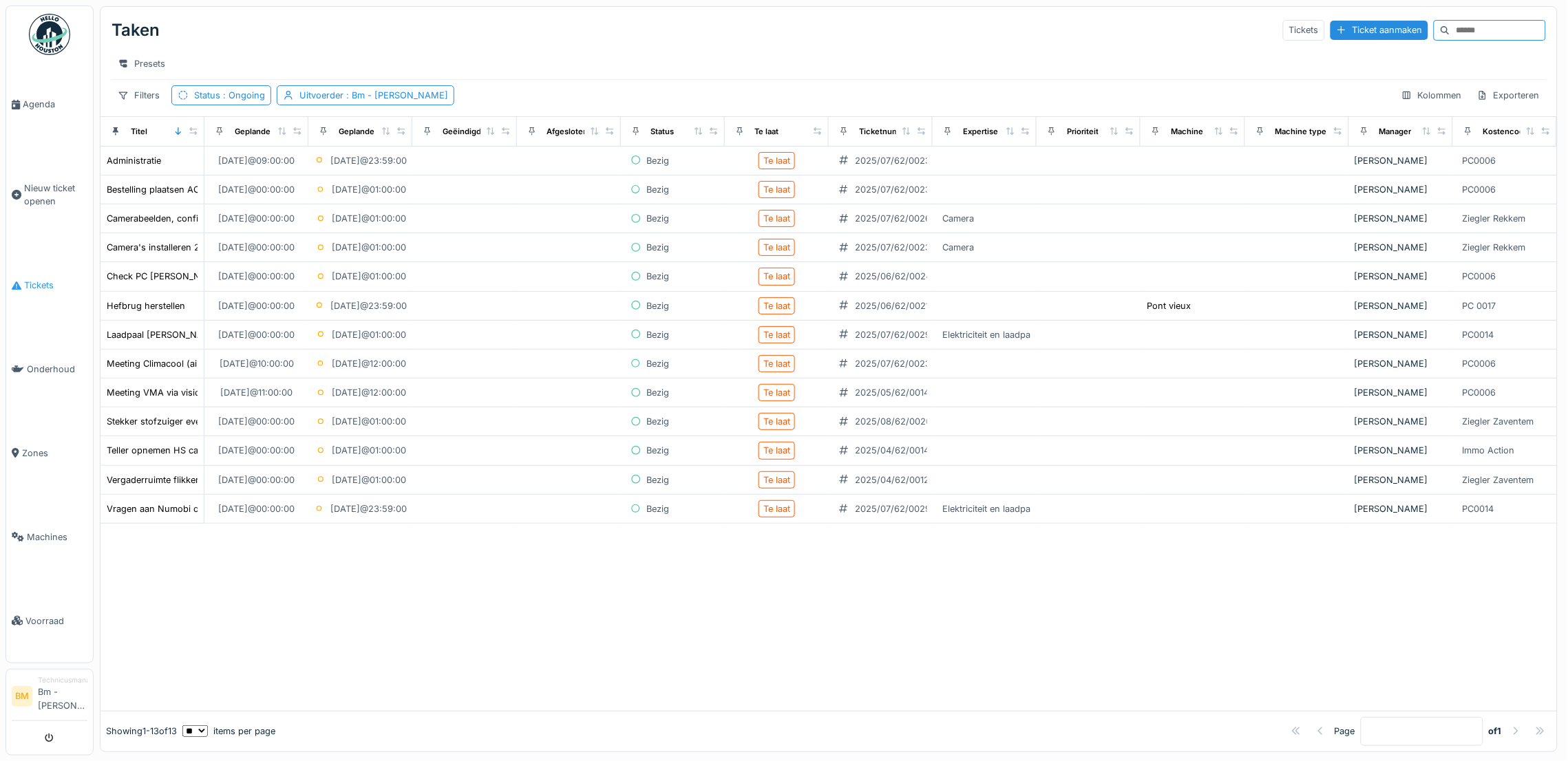
click at [28, 282] on span "Tickets" at bounding box center [56, 285] width 63 height 13
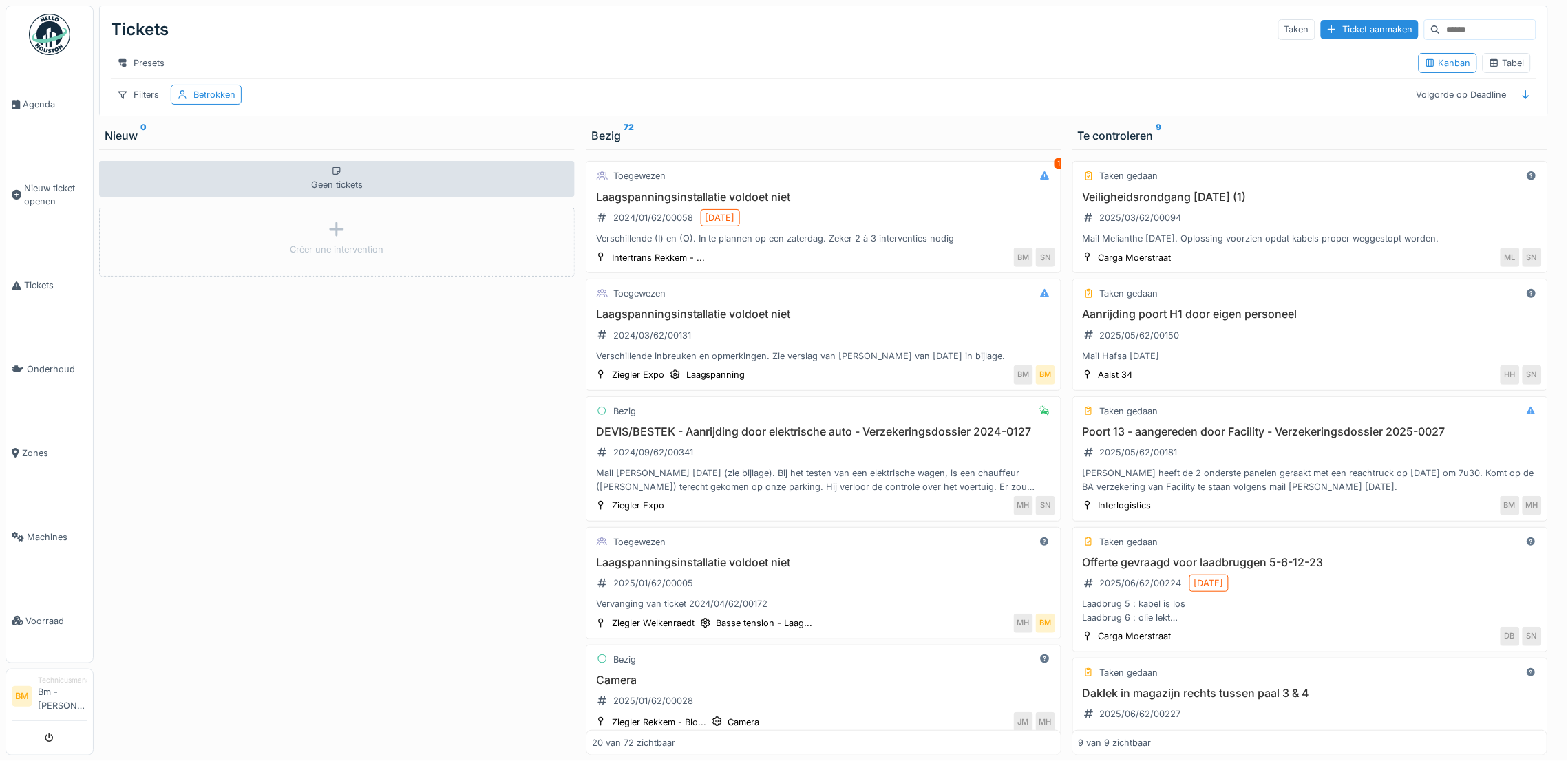
click at [1440, 26] on input at bounding box center [1488, 30] width 95 height 19
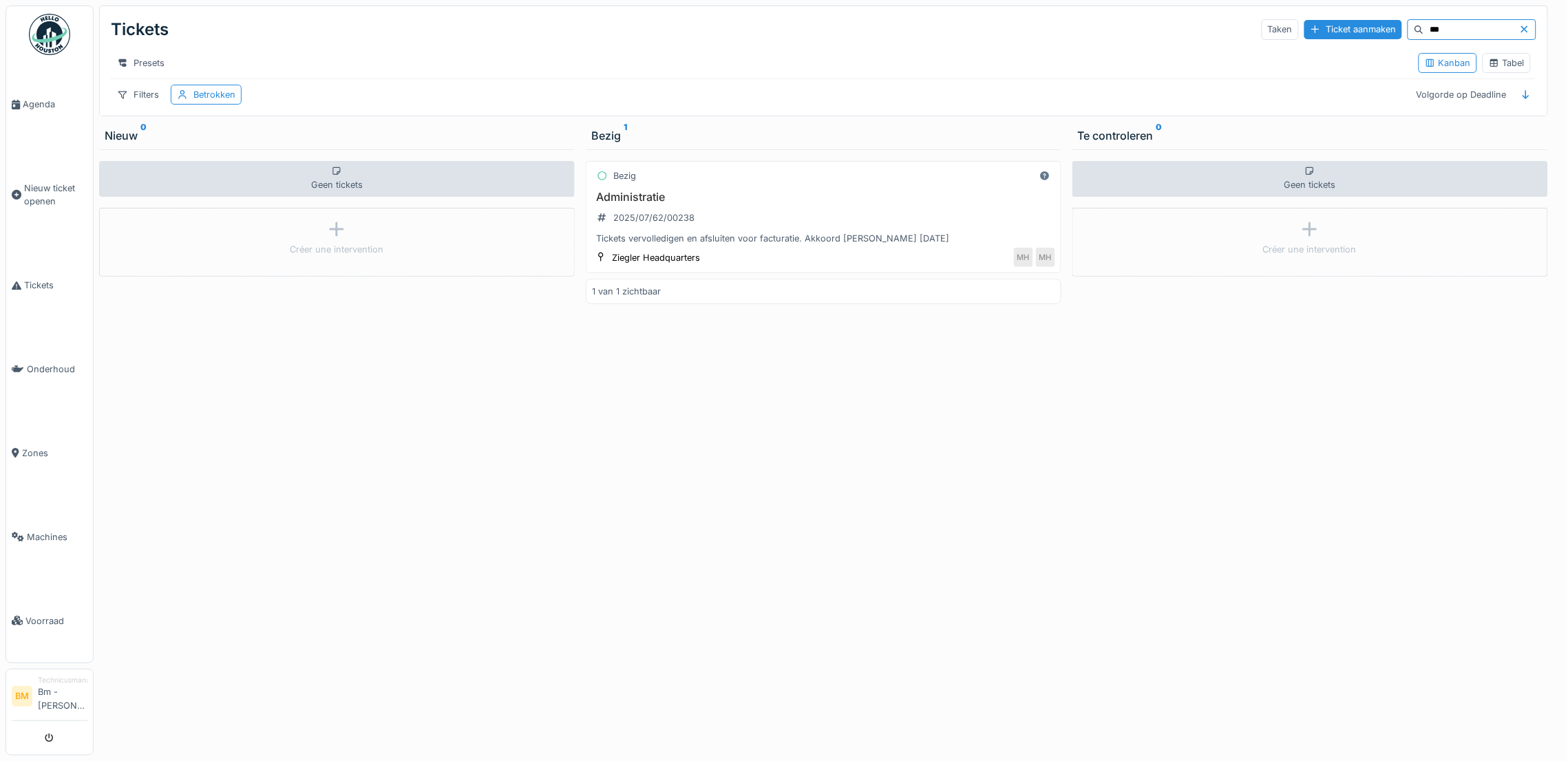
click at [1443, 22] on input "***" at bounding box center [1471, 30] width 95 height 19
type input "*"
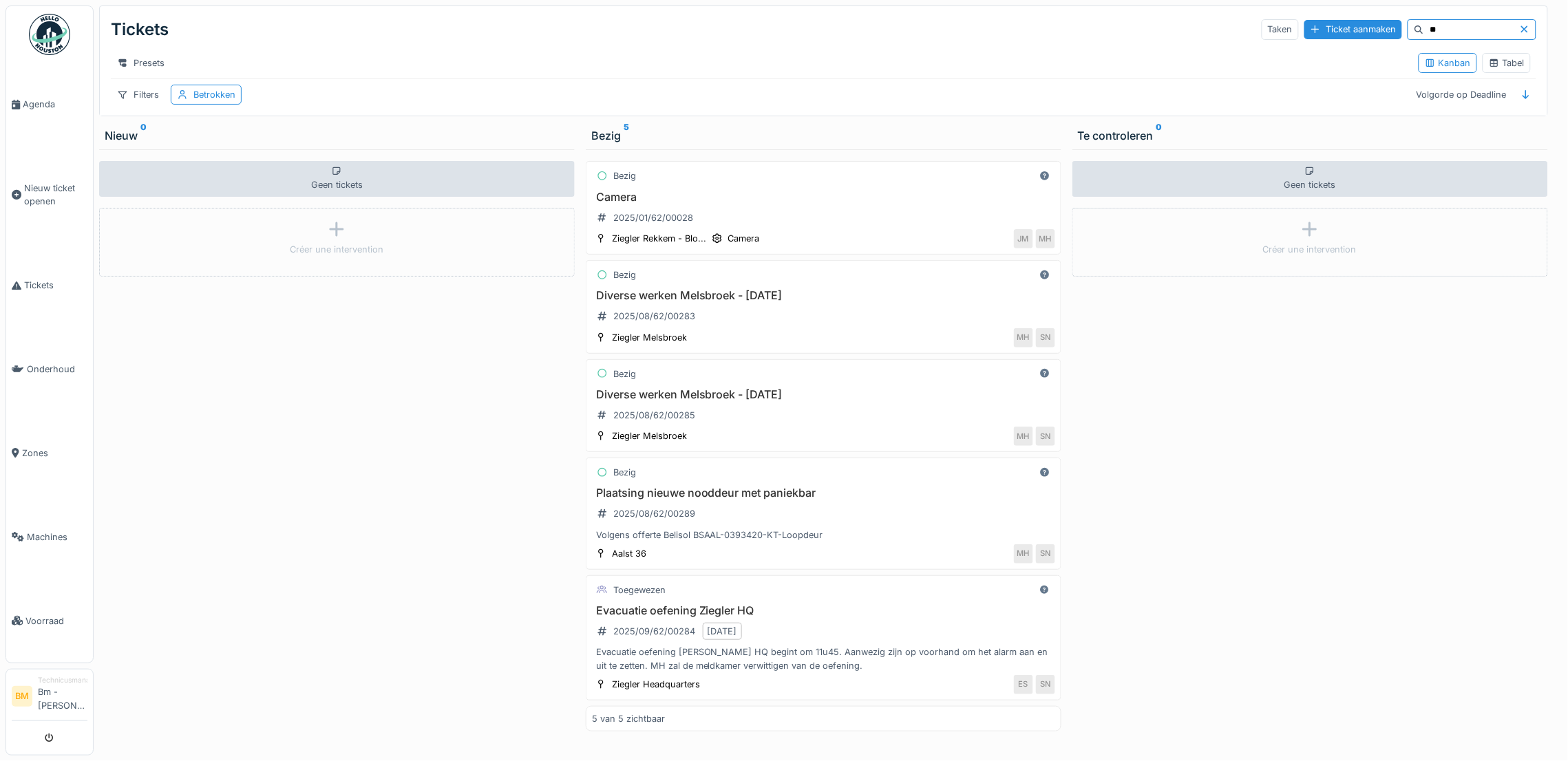
type input "*"
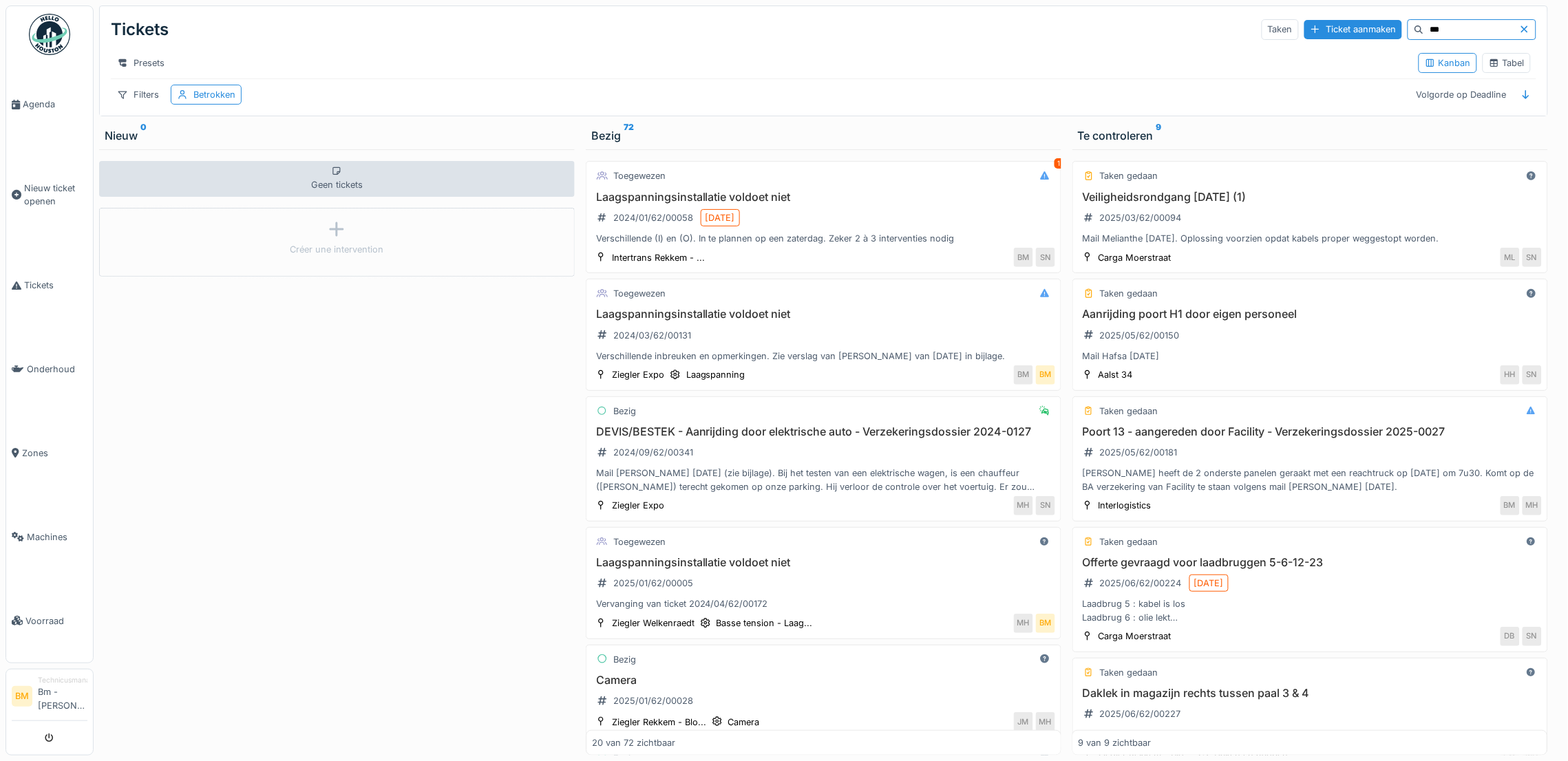
click at [1424, 27] on input "***" at bounding box center [1471, 30] width 95 height 19
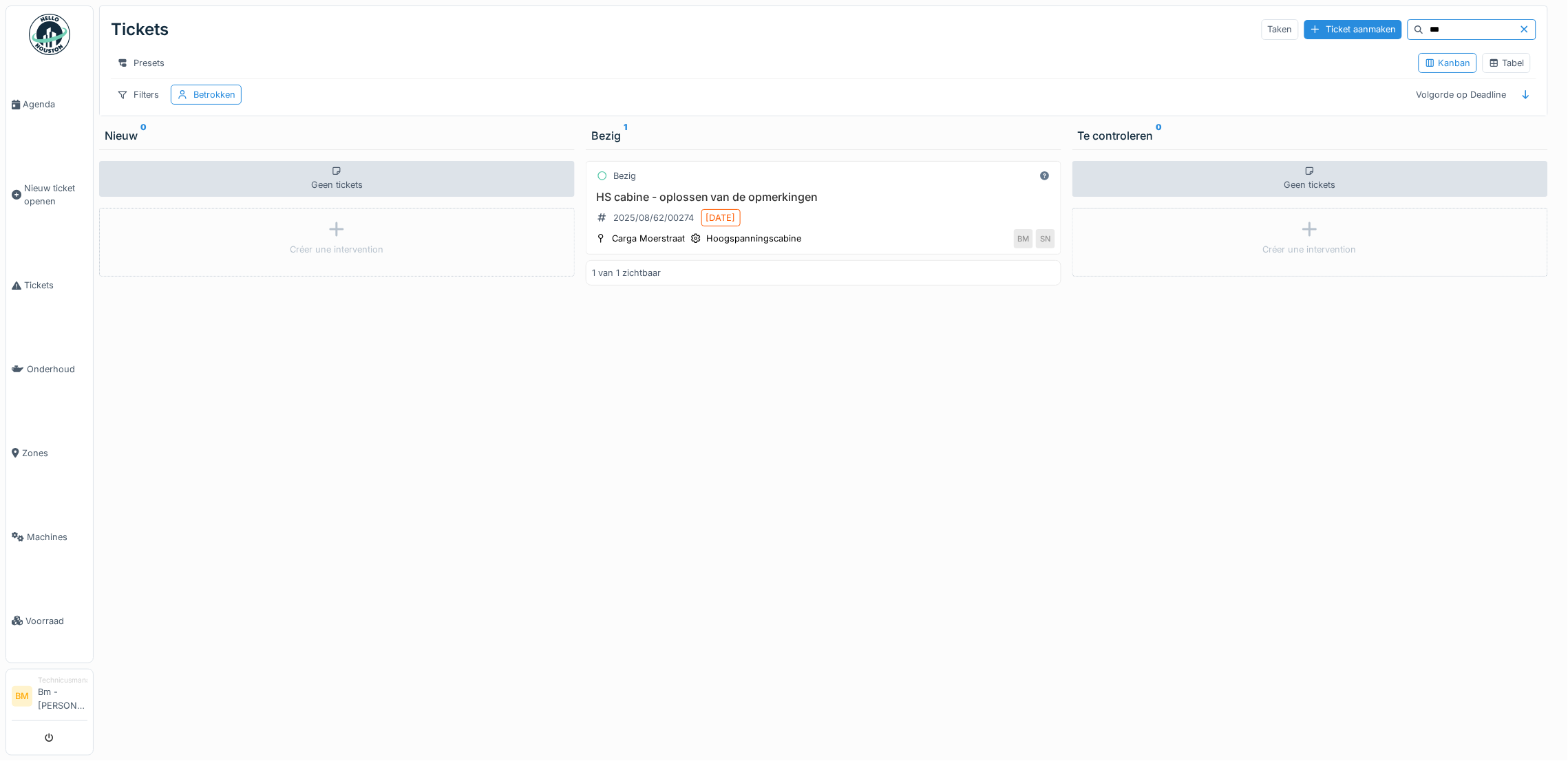
click at [1424, 28] on input "***" at bounding box center [1471, 30] width 95 height 19
type input "*****"
click at [693, 203] on h3 "HS cabine - oplossen van de opmerkingen" at bounding box center [824, 197] width 463 height 13
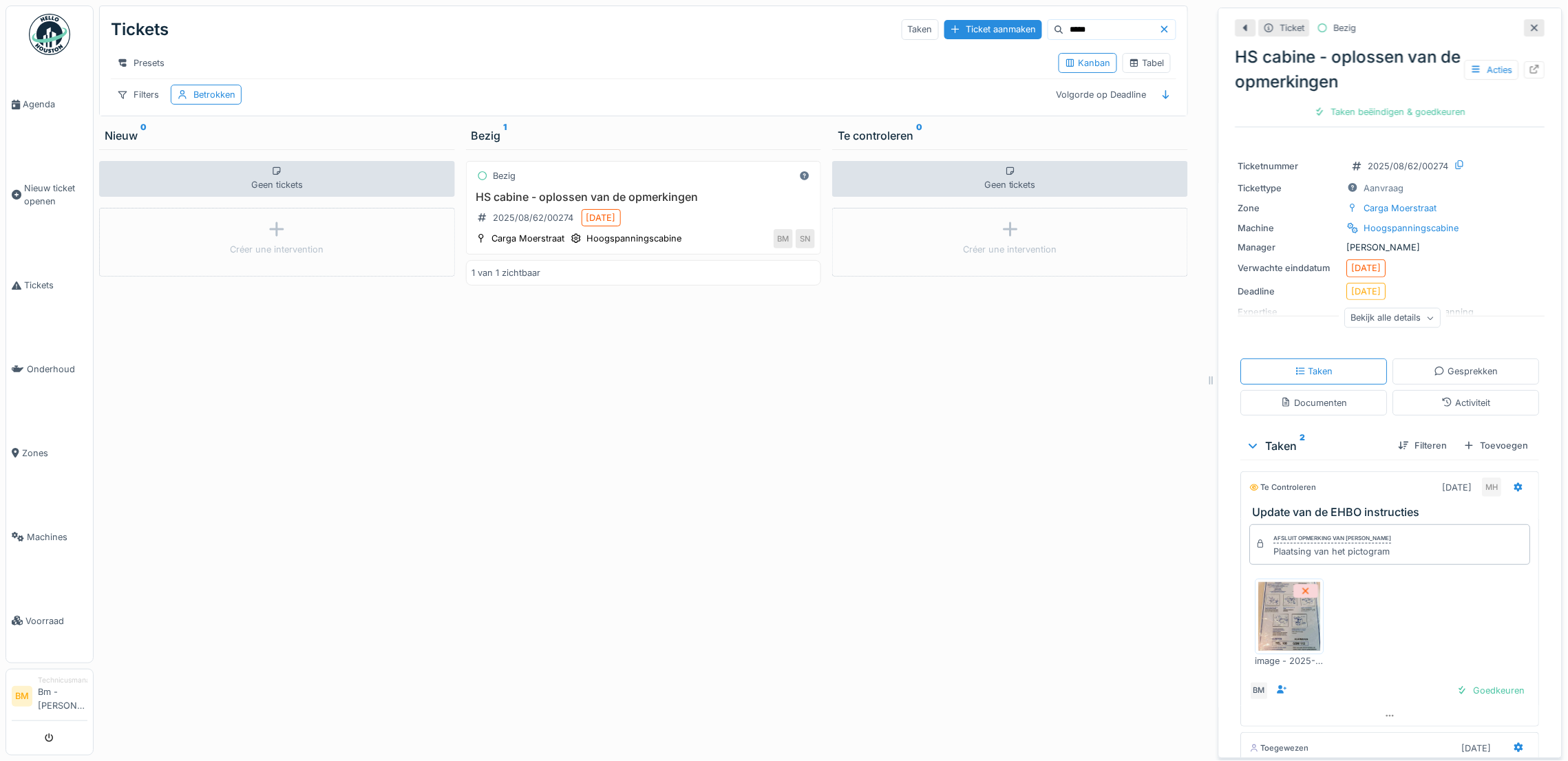
drag, startPoint x: 1398, startPoint y: 247, endPoint x: 1333, endPoint y: 239, distance: 65.5
click at [1333, 239] on div "Ticketnummer 2025/08/62/00274 Tickettype Aanvraag Zone Carga Moerstraat Machine…" at bounding box center [1390, 246] width 310 height 193
click at [1358, 249] on div "Manager Sébastien Neven" at bounding box center [1390, 247] width 304 height 13
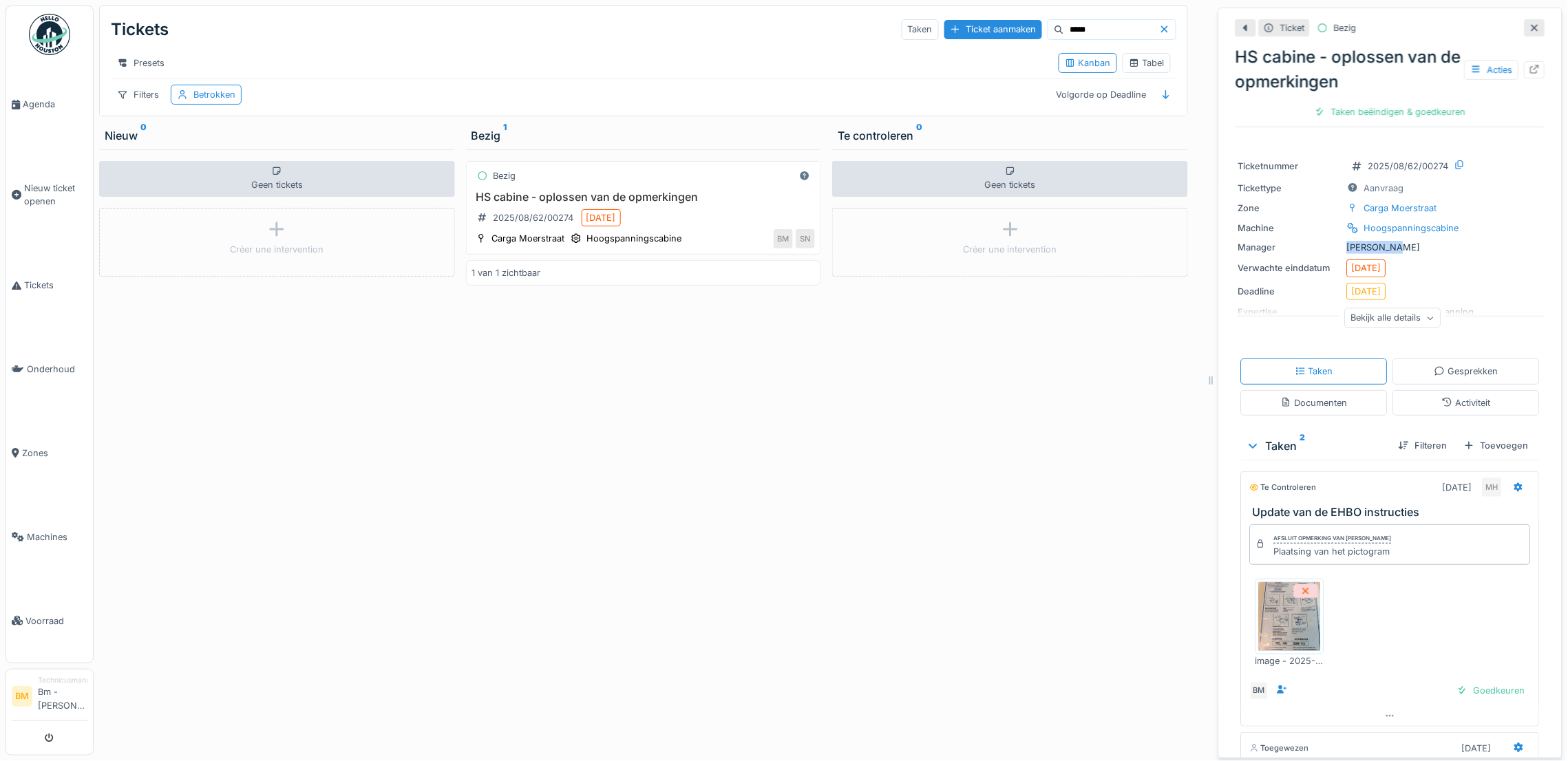
click at [1358, 249] on div "Manager Sébastien Neven" at bounding box center [1390, 247] width 304 height 13
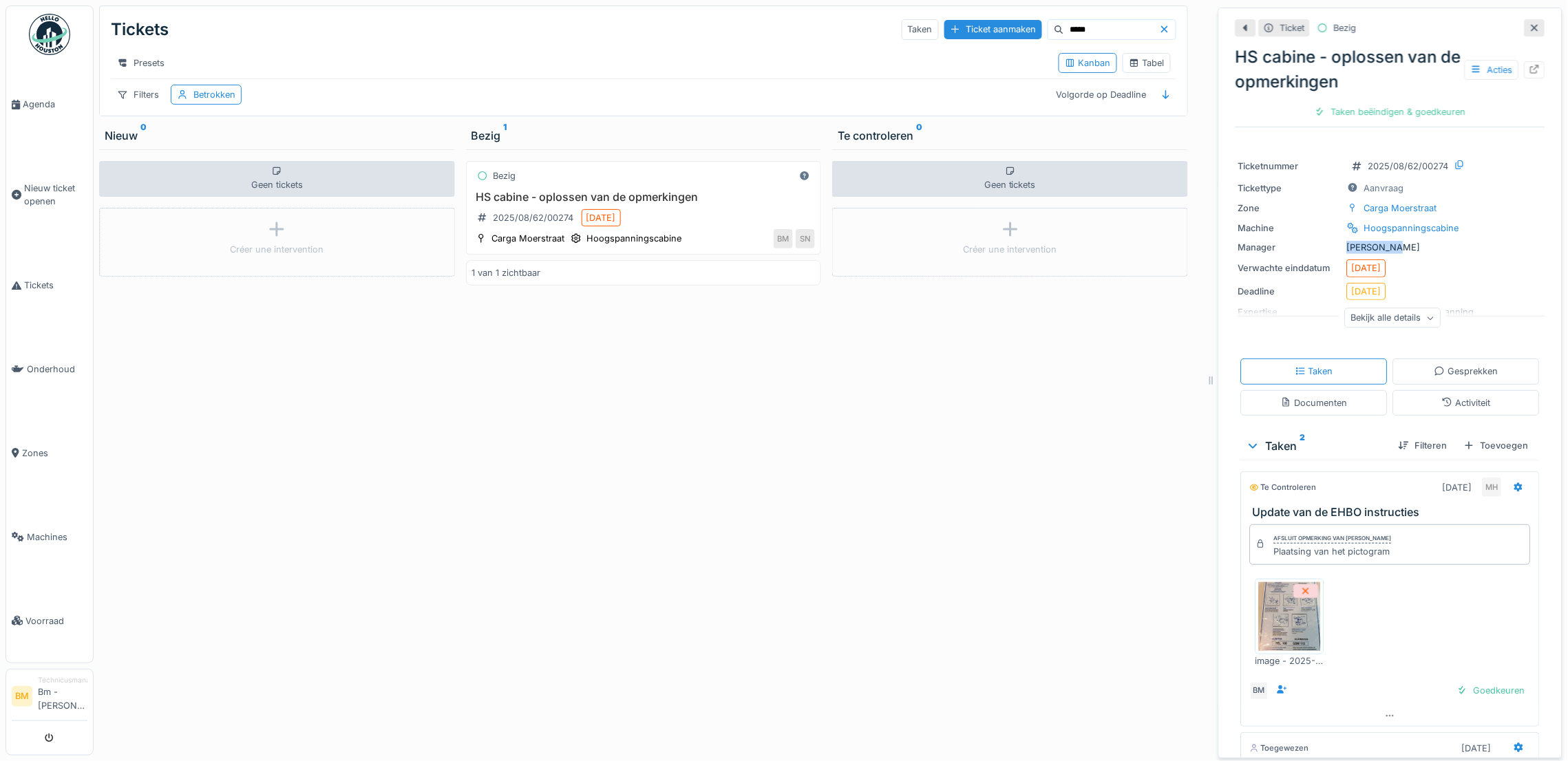
click at [1358, 249] on div "Manager Sébastien Neven" at bounding box center [1390, 247] width 304 height 13
click at [1360, 237] on div "Ticketnummer 2025/08/62/00274 Tickettype Aanvraag Zone Carga Moerstraat Machine…" at bounding box center [1390, 246] width 310 height 193
click at [34, 447] on span "Zones" at bounding box center [54, 453] width 66 height 13
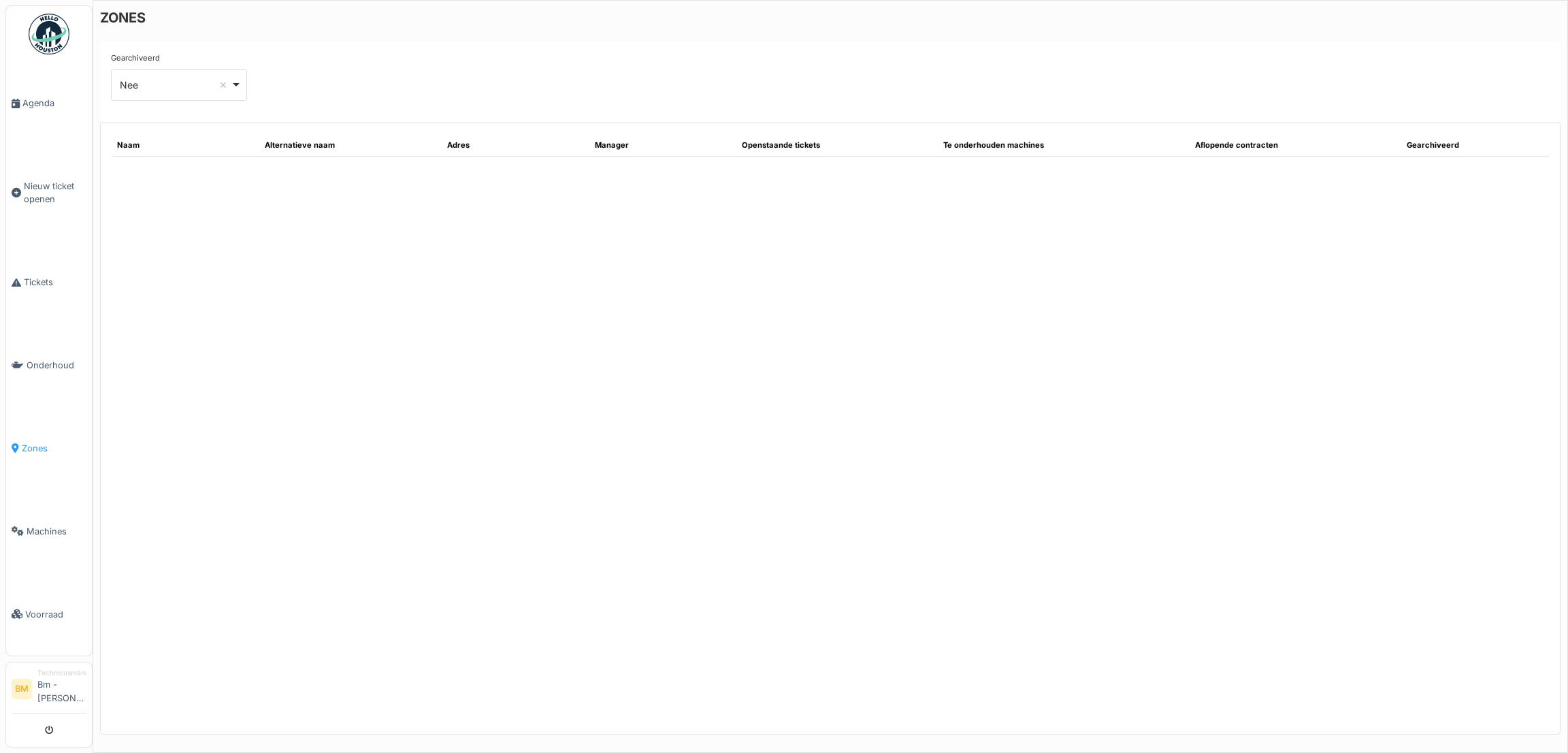
select select "***"
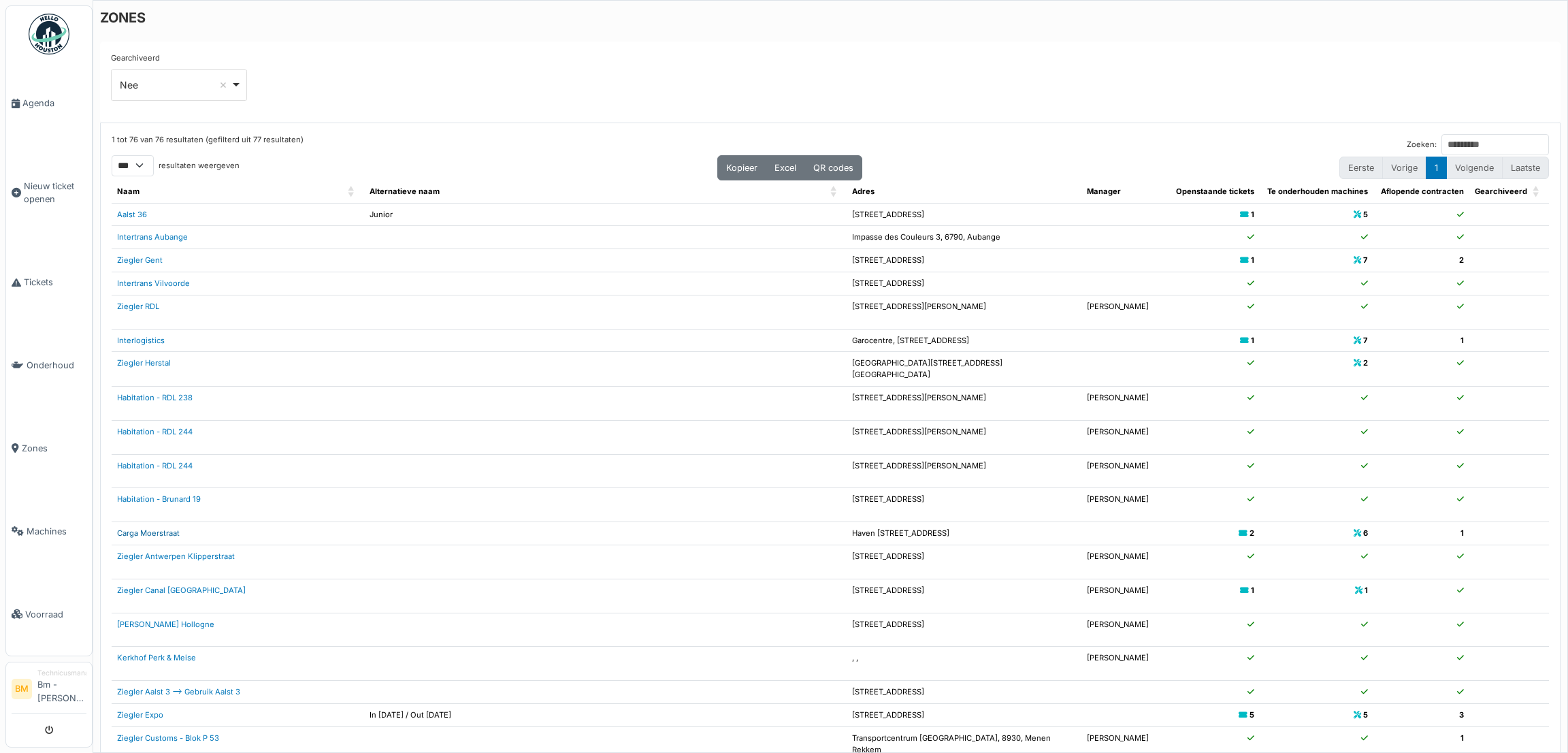
click at [162, 533] on link "Carga Moerstraat" at bounding box center [149, 533] width 63 height 10
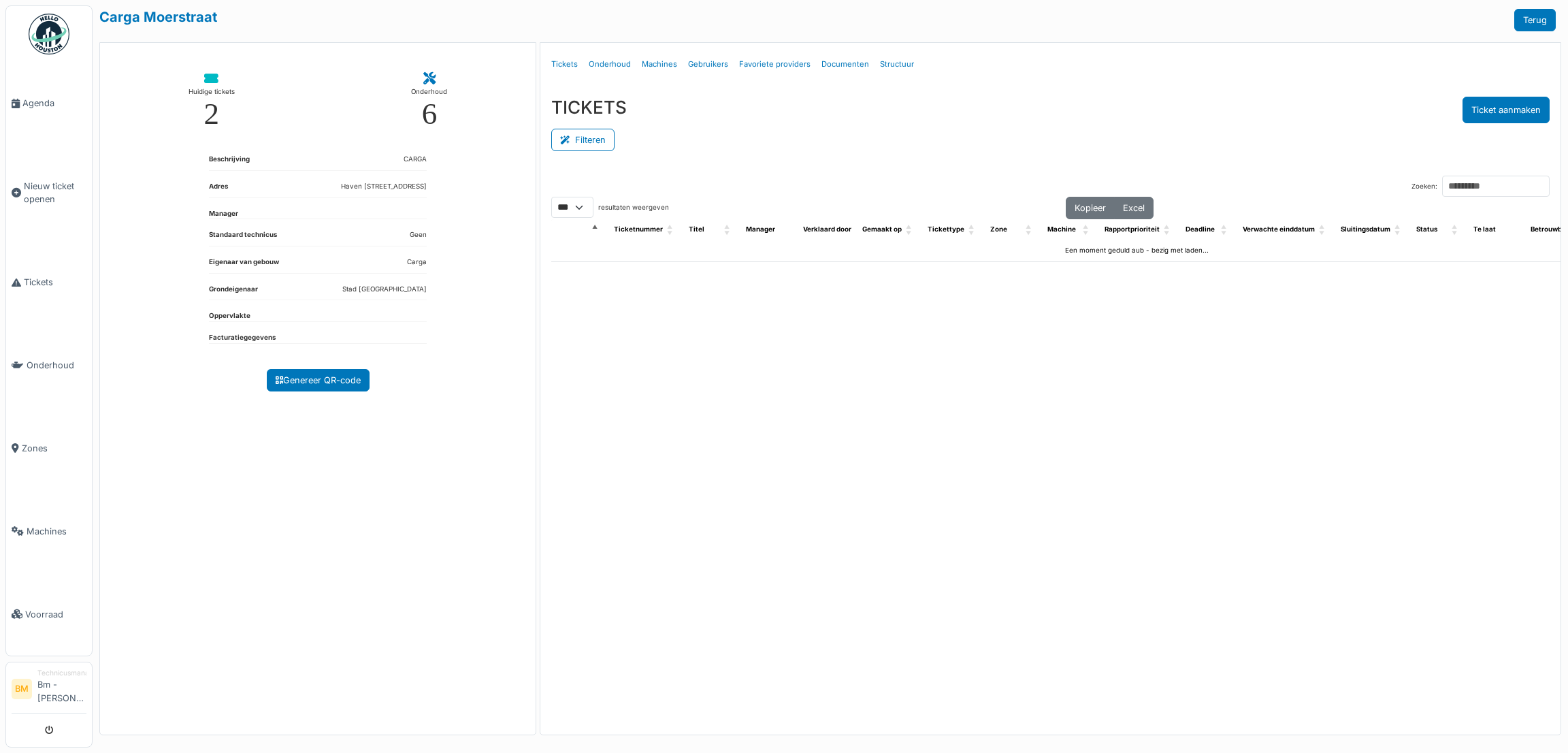
select select "***"
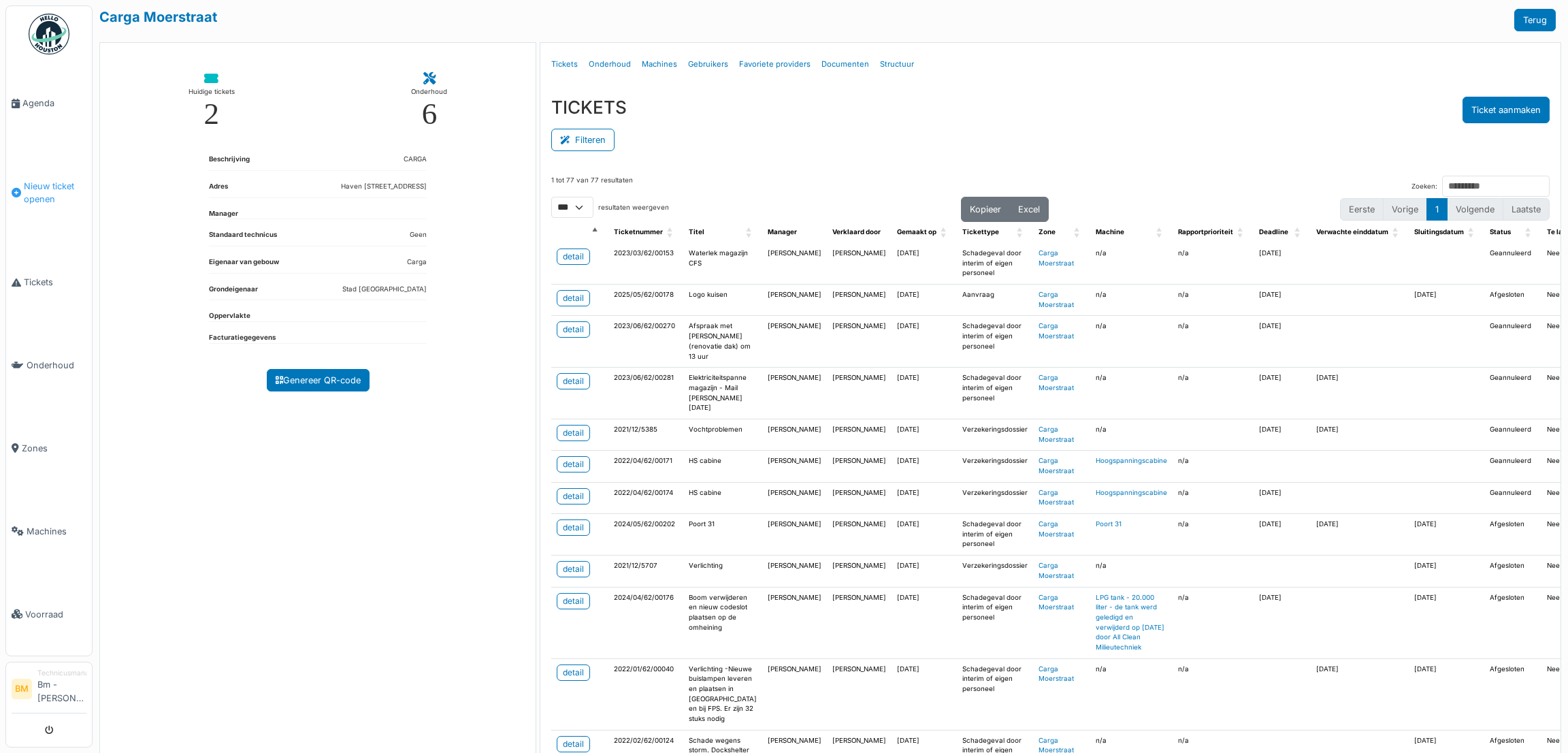
click at [51, 186] on span "Nieuw ticket openen" at bounding box center [55, 193] width 63 height 26
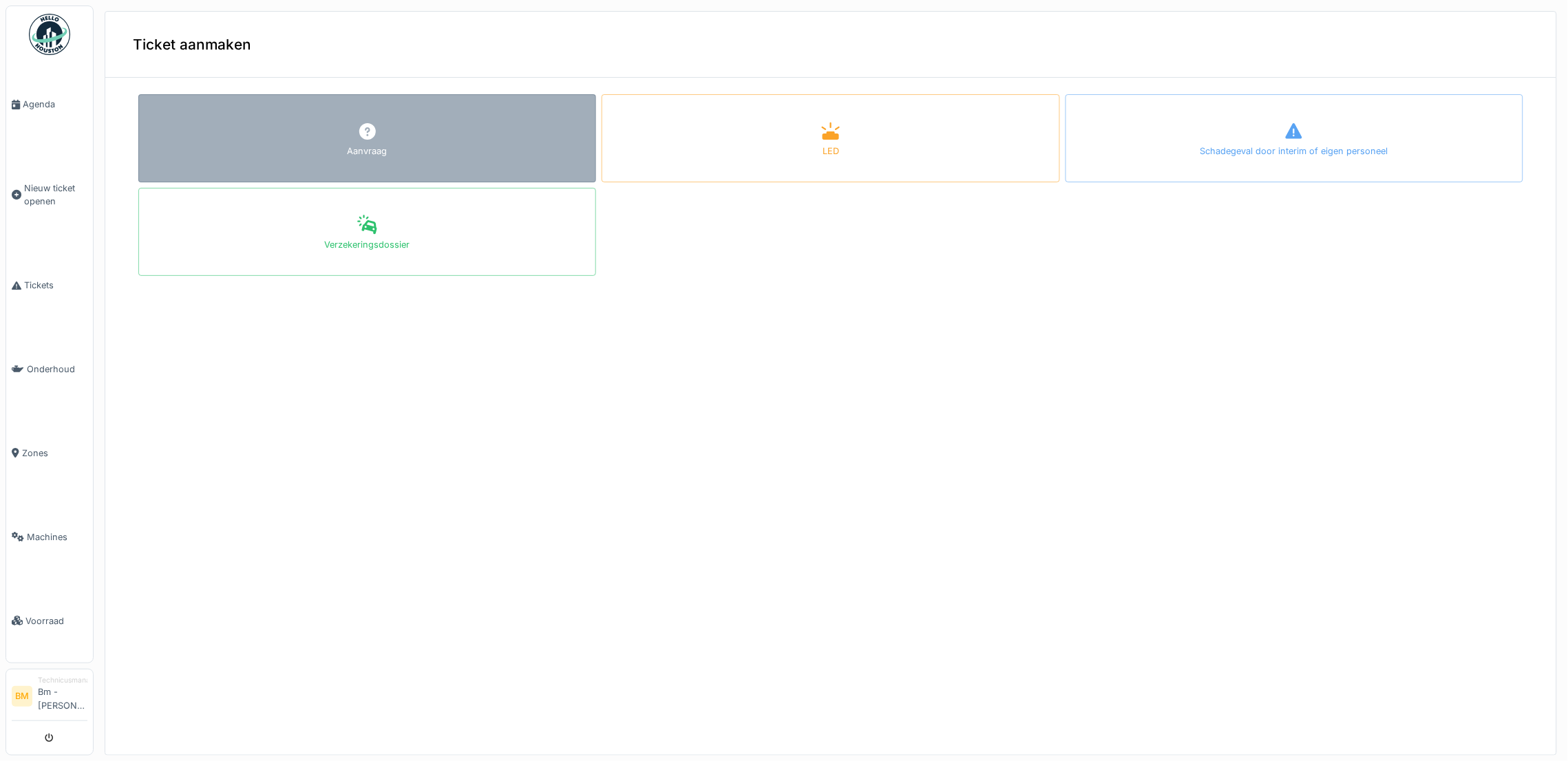
click at [437, 159] on div "Aanvraag" at bounding box center [368, 139] width 458 height 88
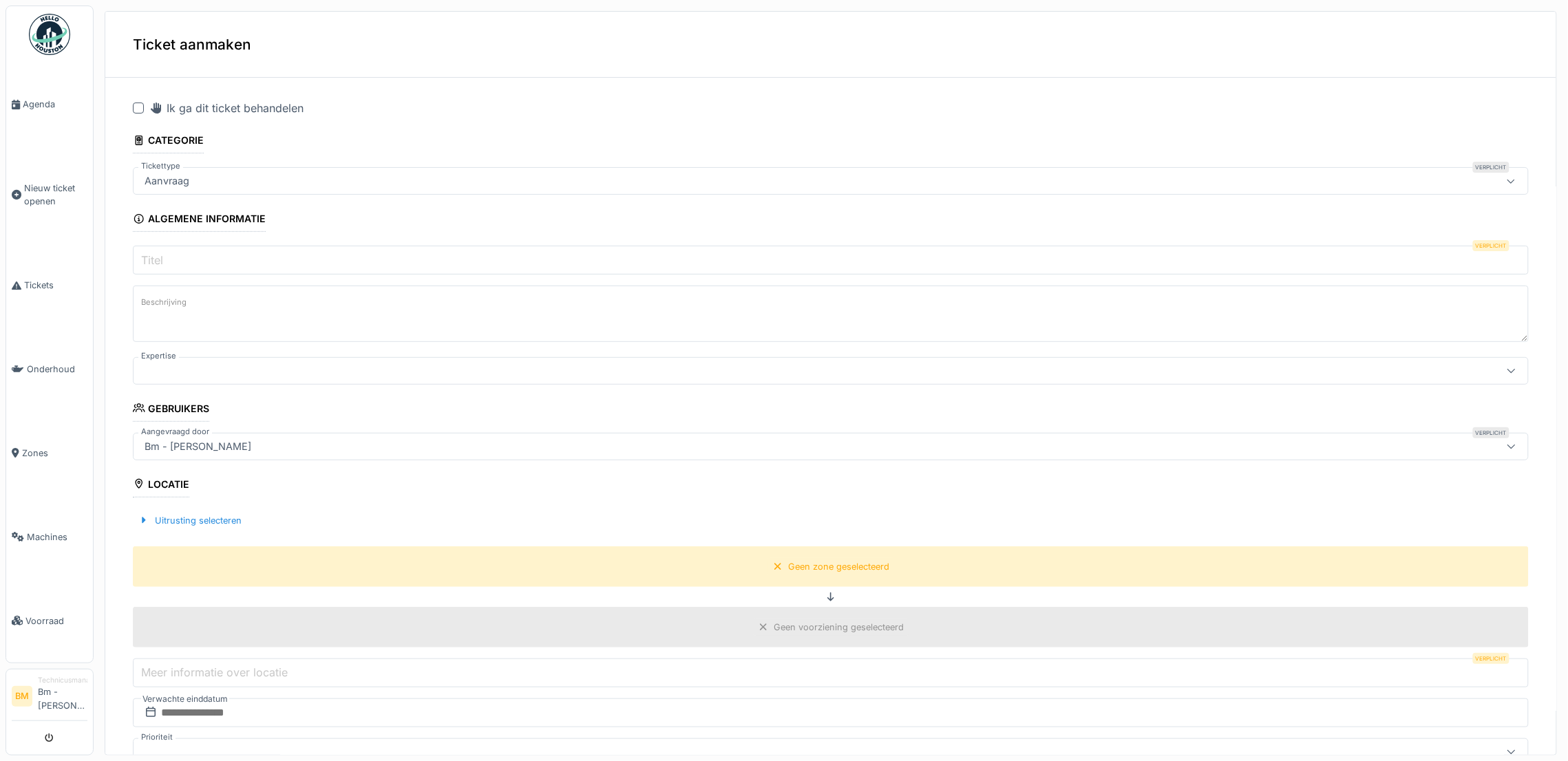
click at [305, 190] on div "Aanvraag" at bounding box center [831, 181] width 1396 height 28
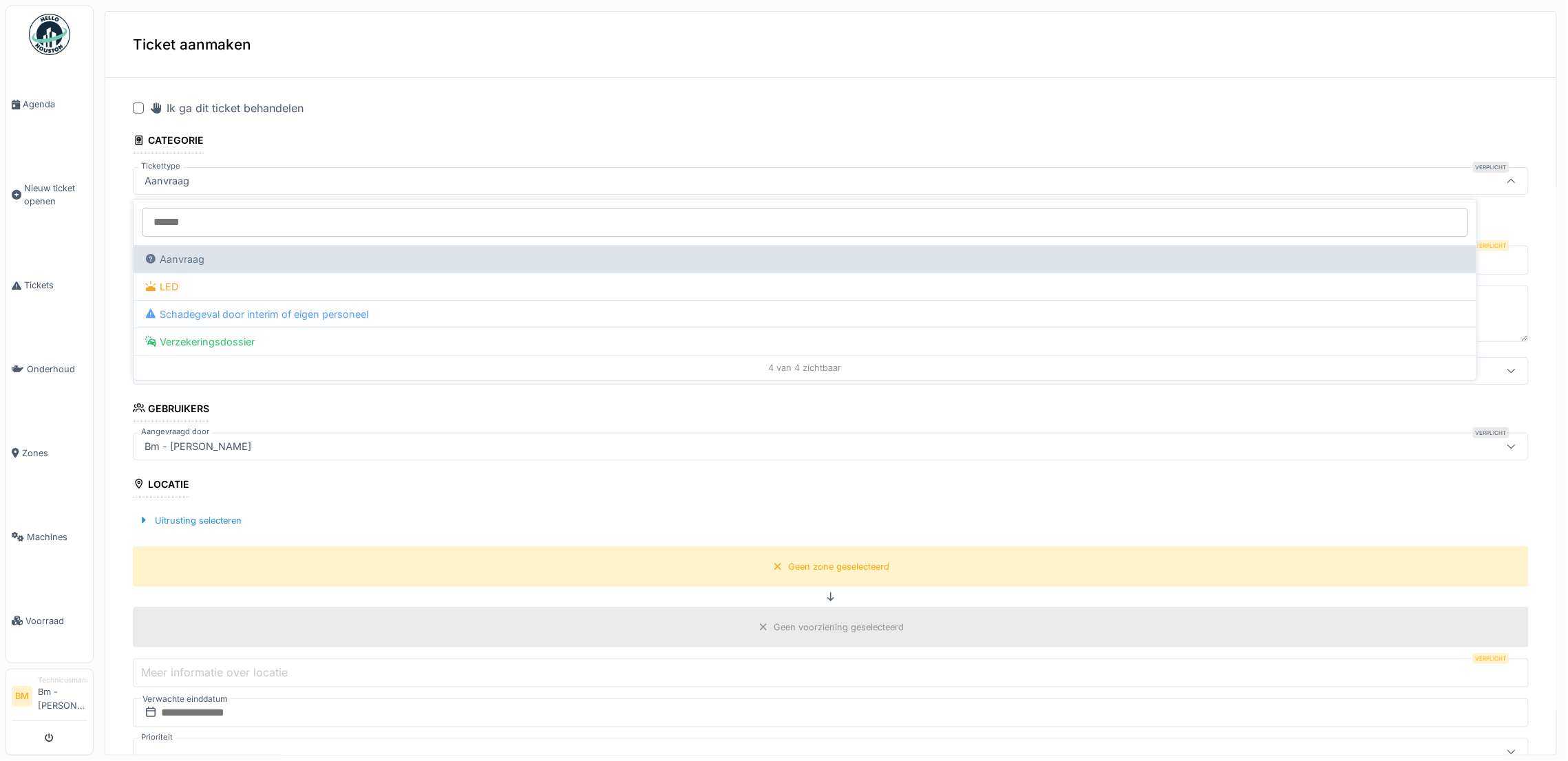
click at [287, 250] on div "Aanvraag" at bounding box center [805, 258] width 1343 height 28
click at [290, 254] on div "Aanvraag" at bounding box center [805, 258] width 1343 height 28
click at [169, 260] on div "Aanvraag" at bounding box center [174, 259] width 60 height 15
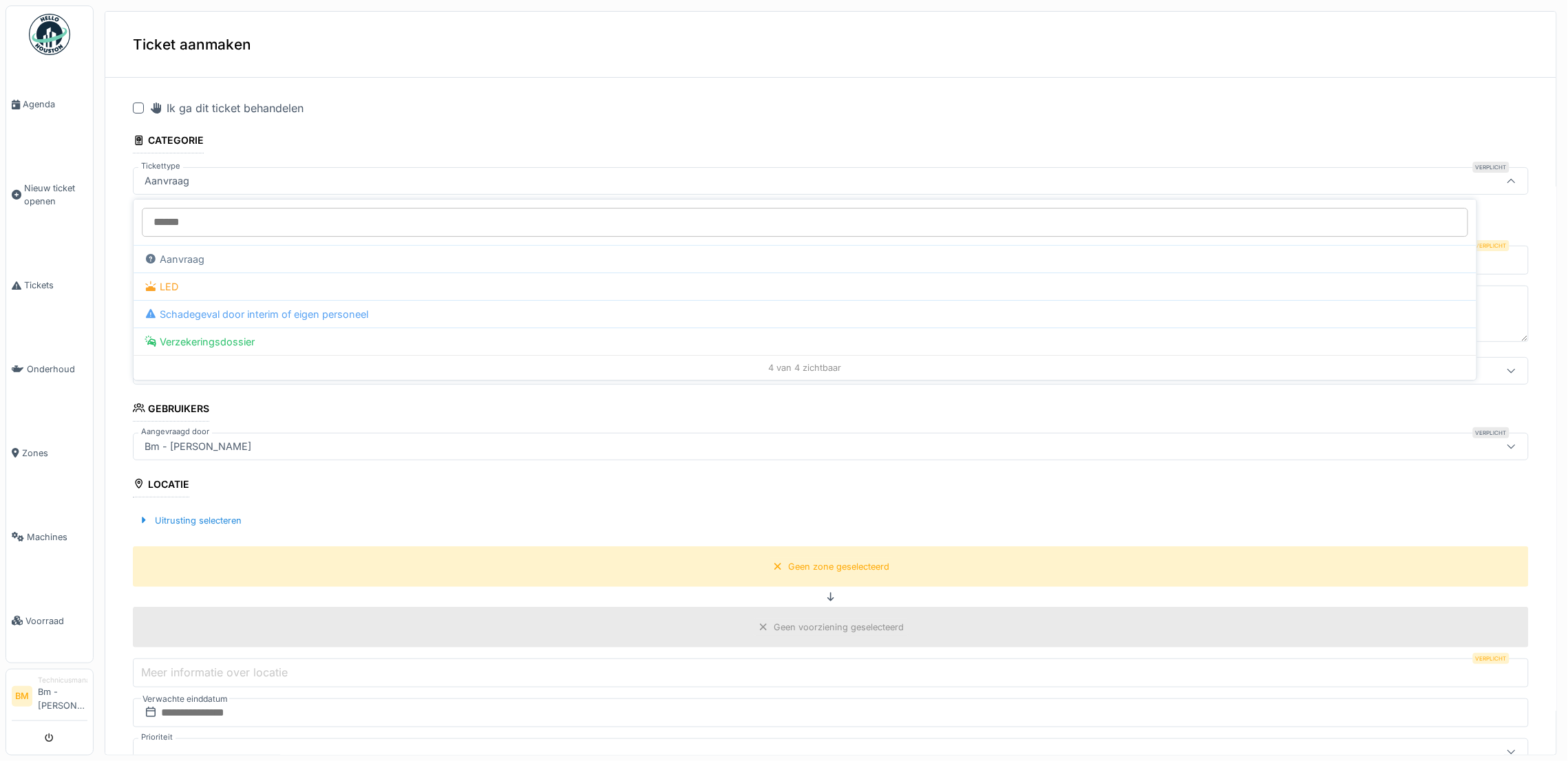
click at [319, 105] on div "Ik ga dit ticket behandelen" at bounding box center [839, 108] width 1380 height 17
click at [41, 105] on span "Agenda" at bounding box center [55, 104] width 65 height 13
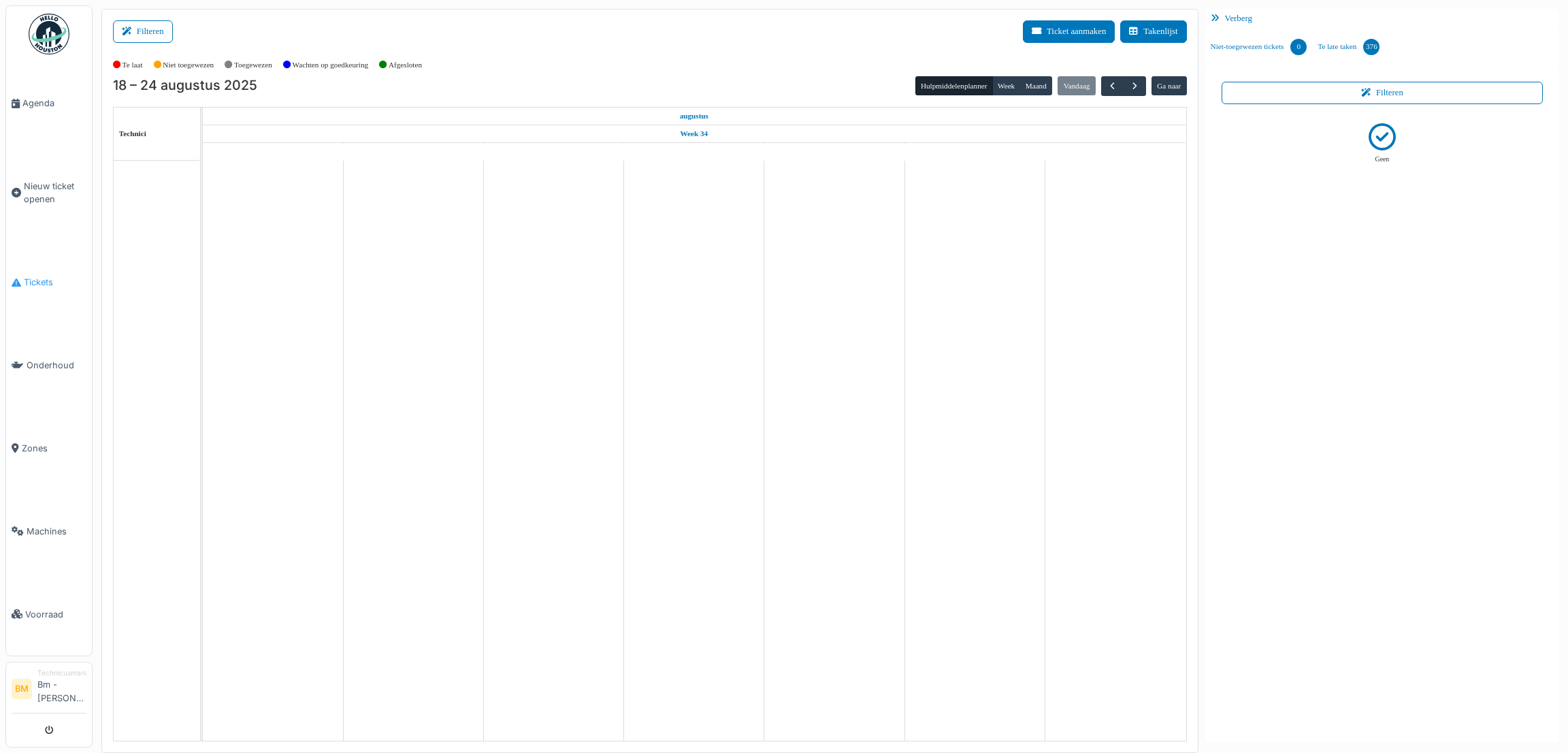
click at [36, 283] on span "Tickets" at bounding box center [55, 282] width 63 height 13
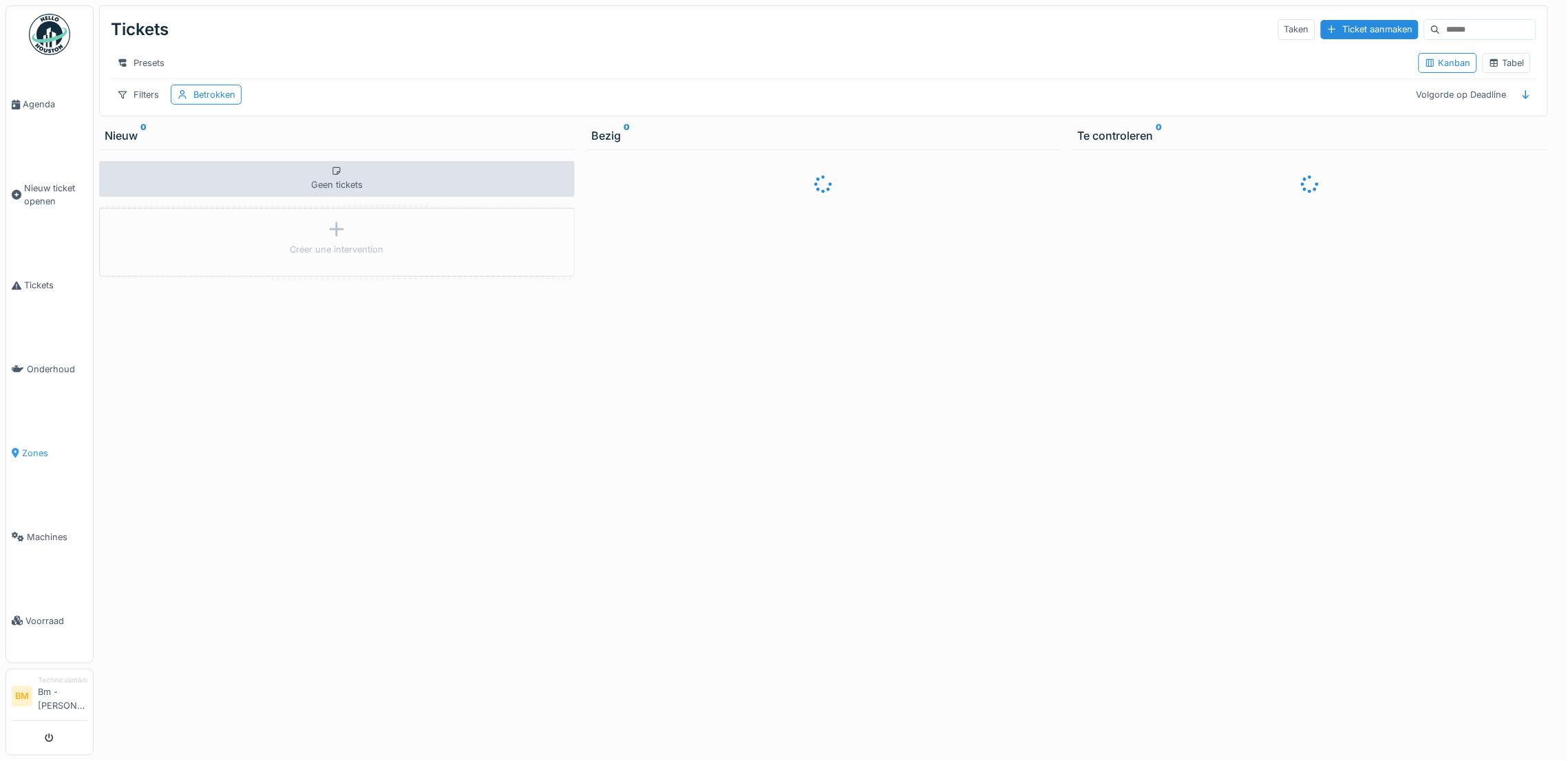
click at [17, 448] on icon at bounding box center [15, 453] width 8 height 10
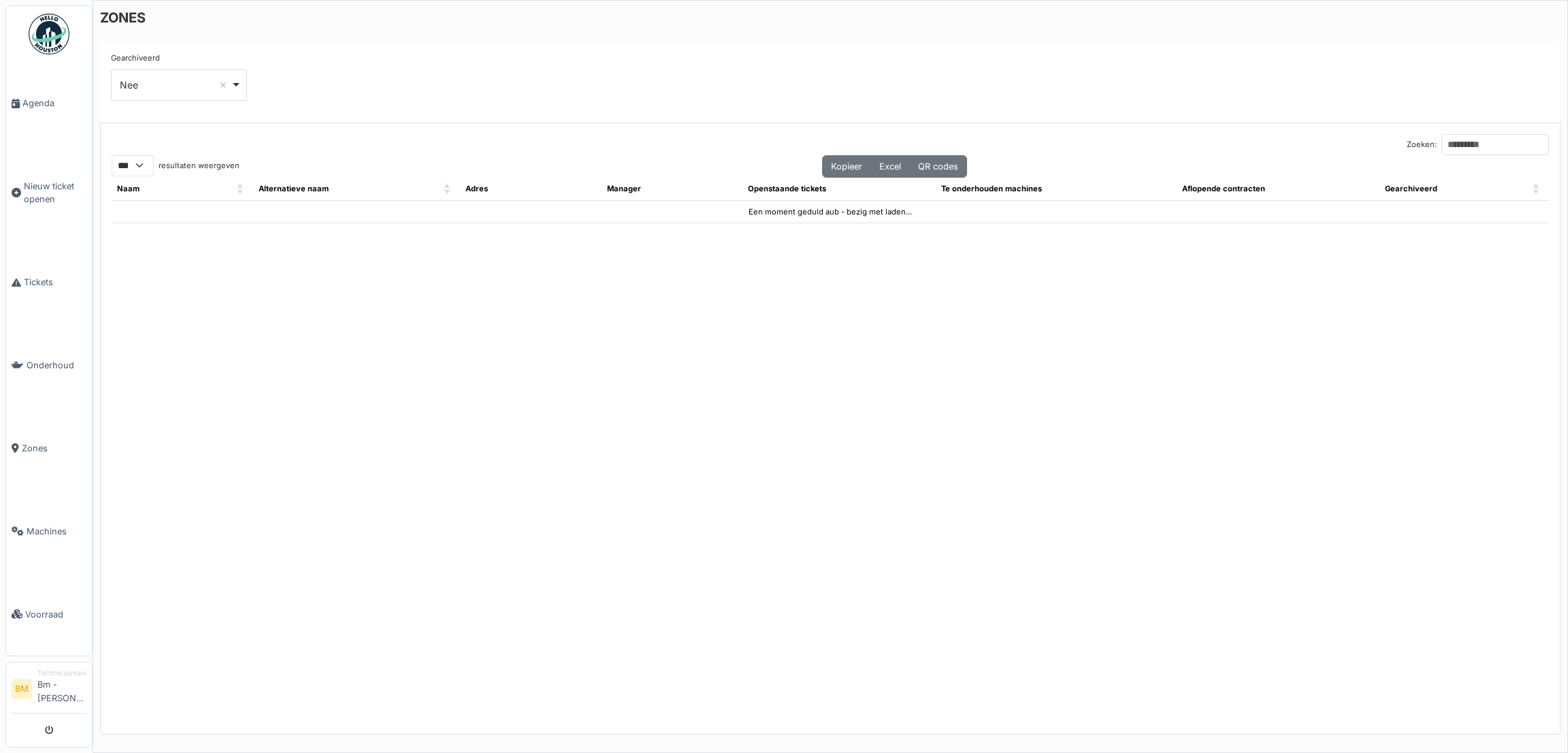
select select "***"
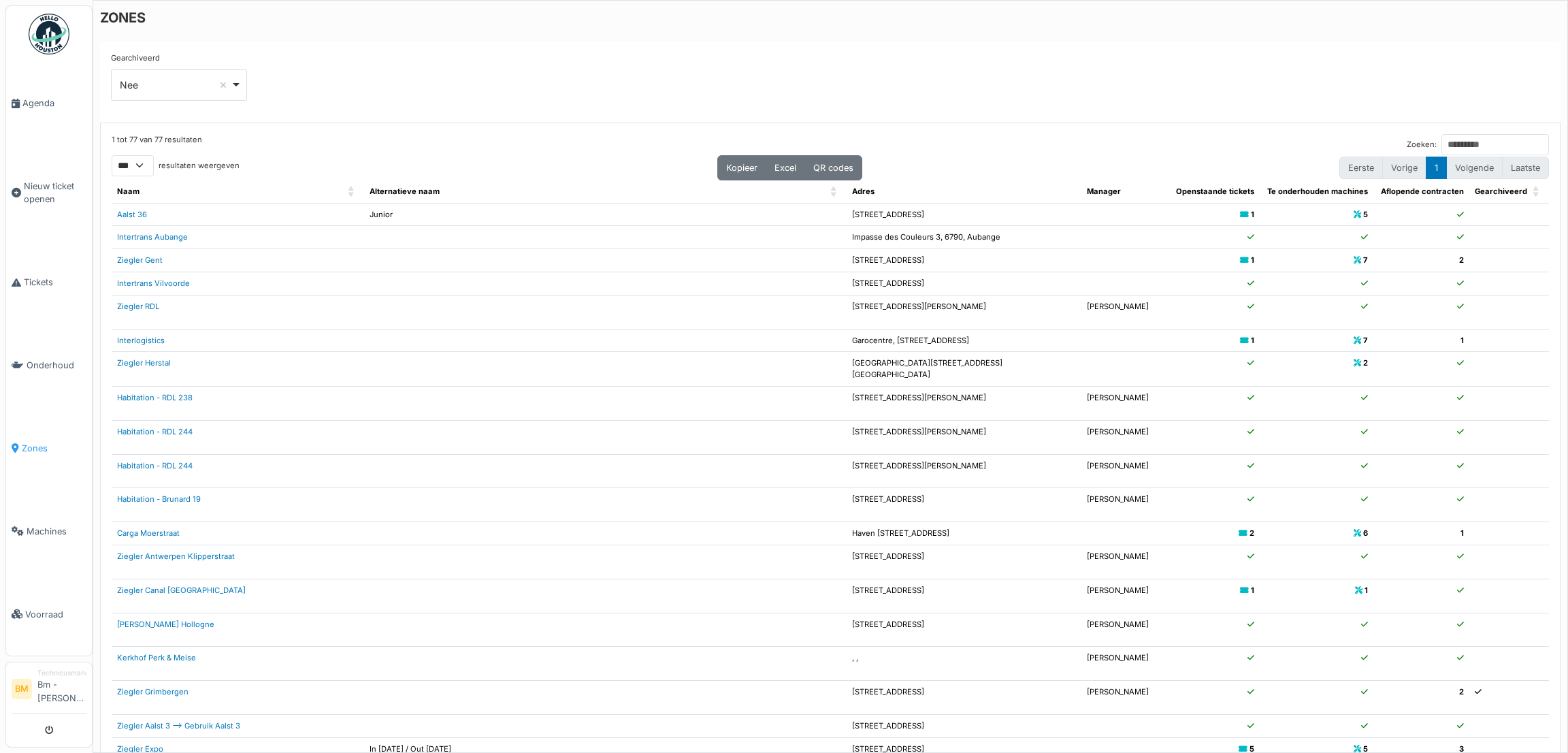
click at [42, 442] on span "Zones" at bounding box center [54, 448] width 65 height 13
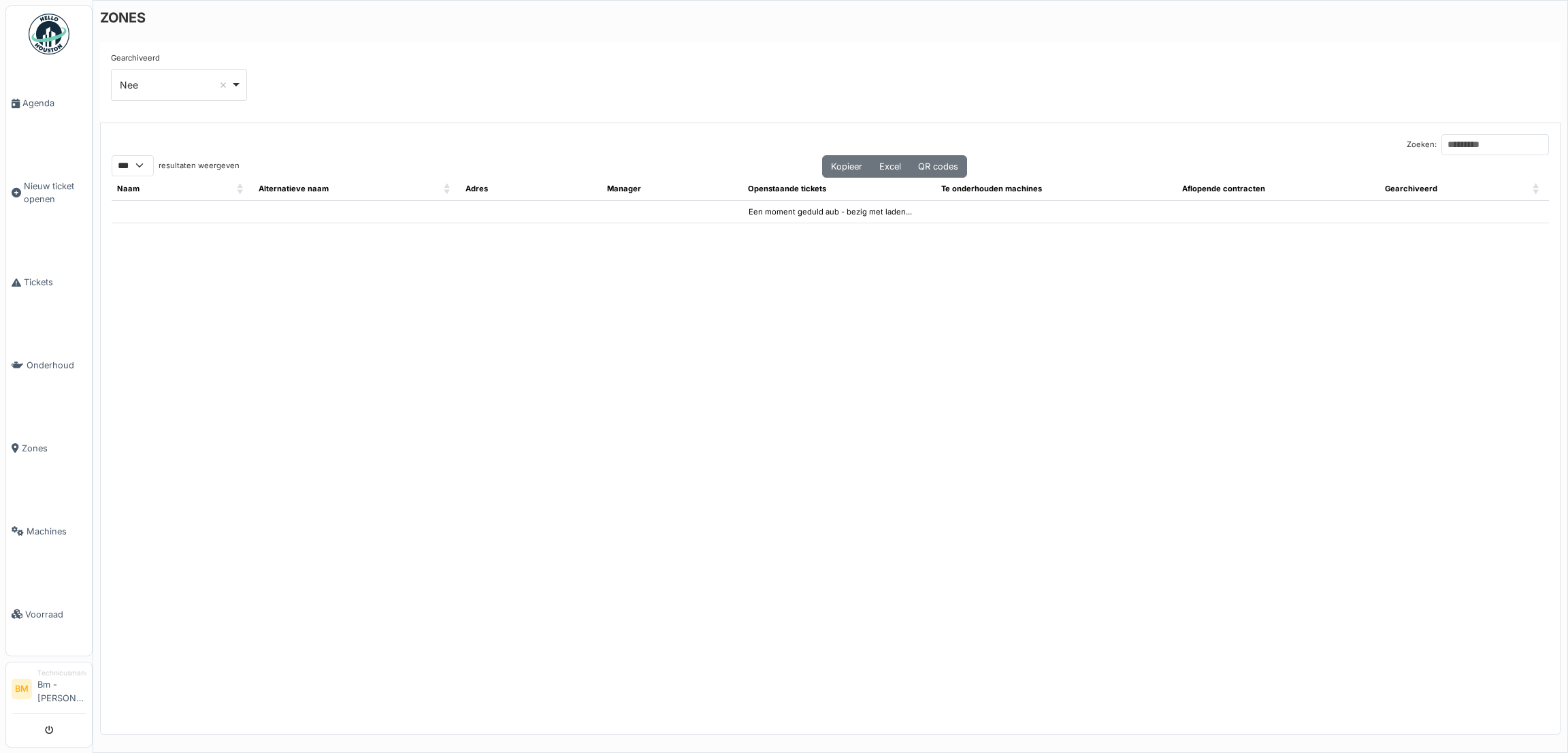
select select "***"
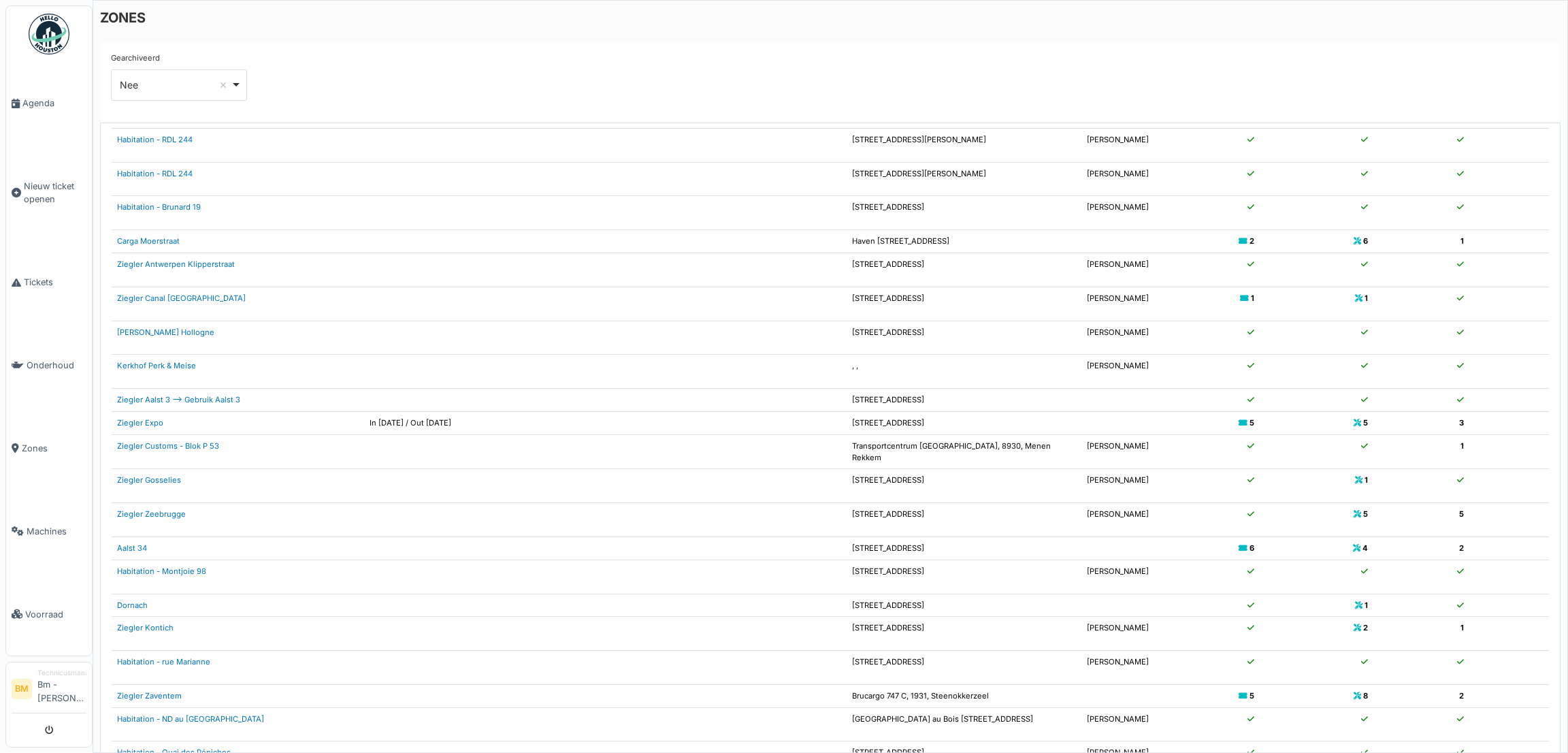
scroll to position [359, 0]
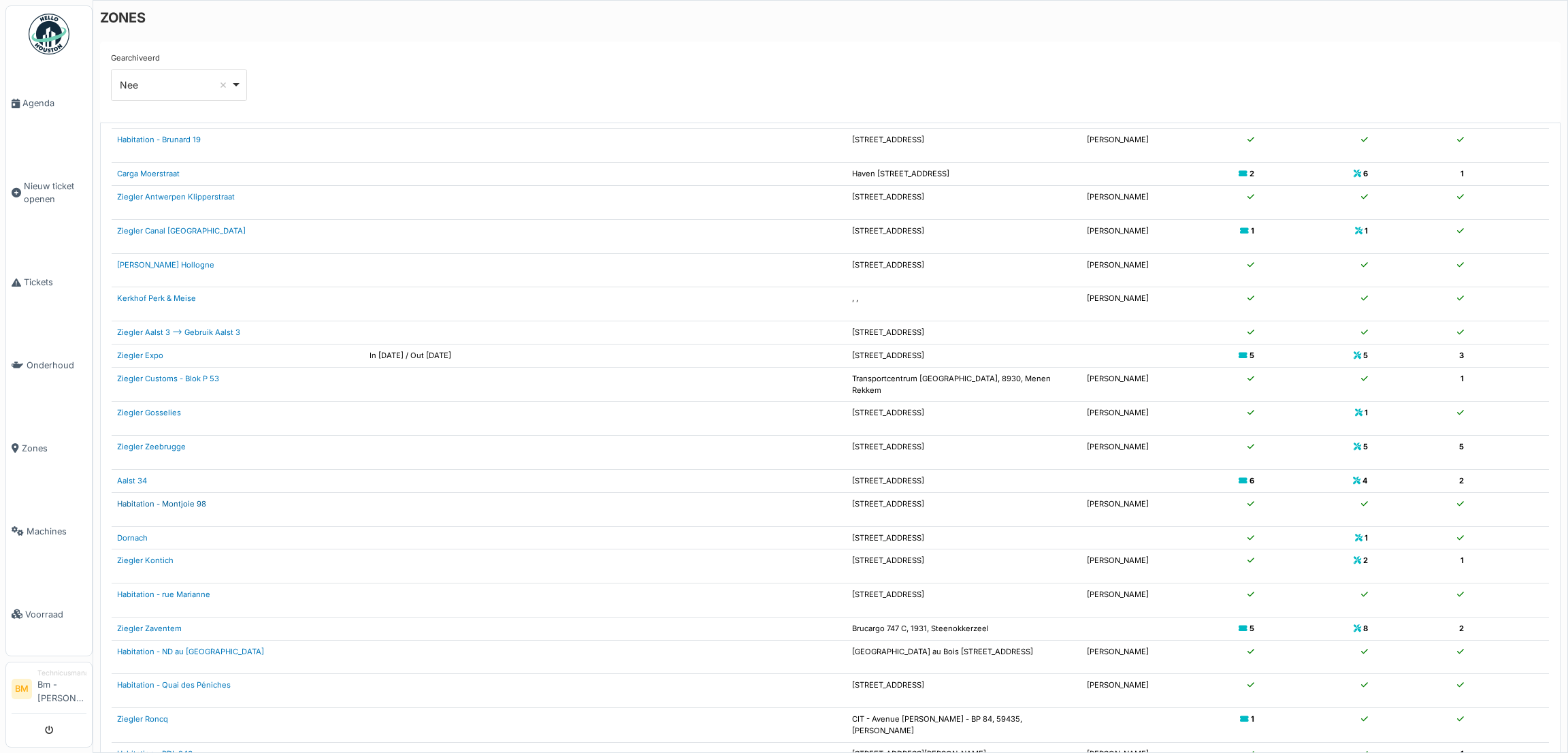
click at [190, 505] on link "Habitation - Montjoie 98" at bounding box center [162, 504] width 89 height 10
click at [1095, 658] on p "[PERSON_NAME]" at bounding box center [1125, 651] width 76 height 12
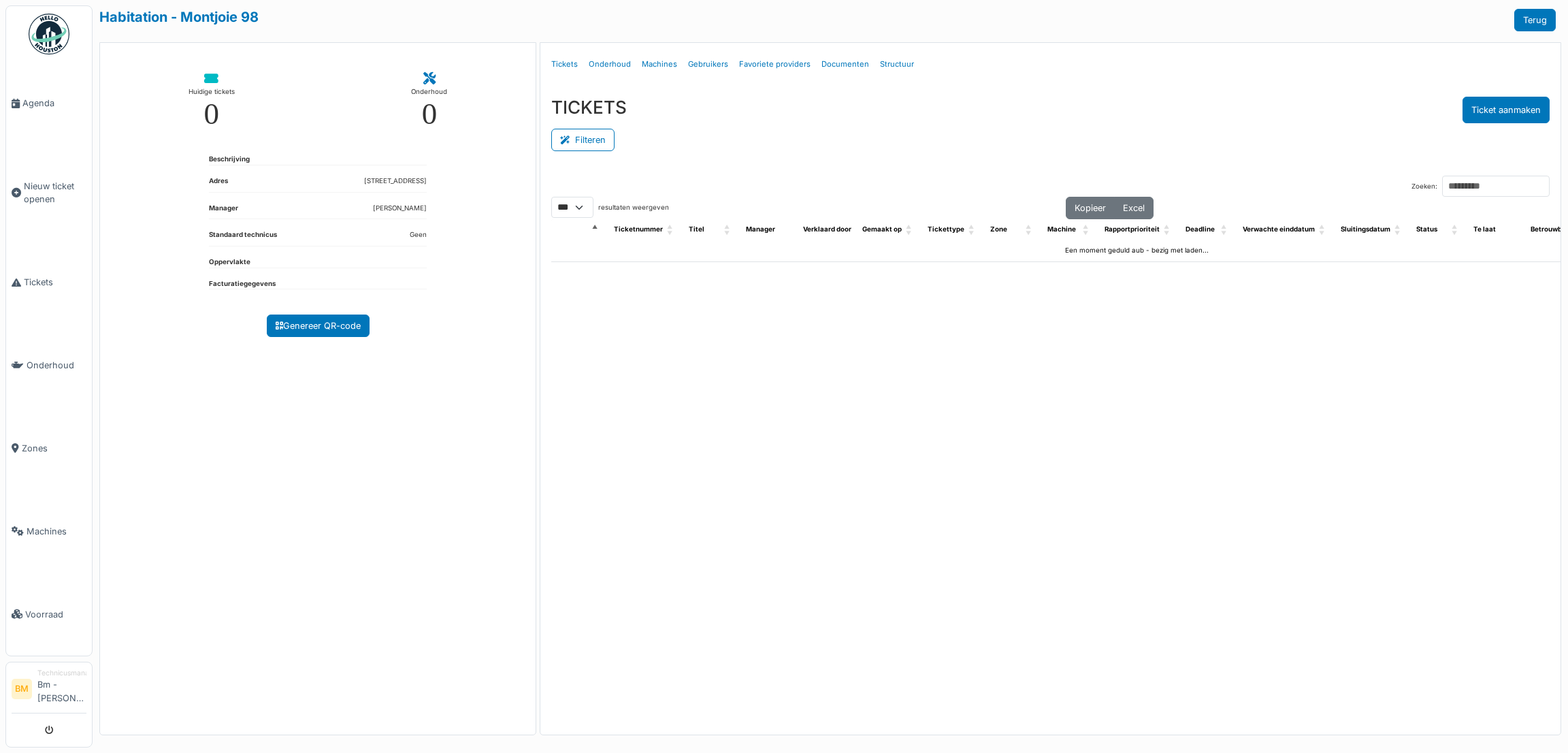
select select "***"
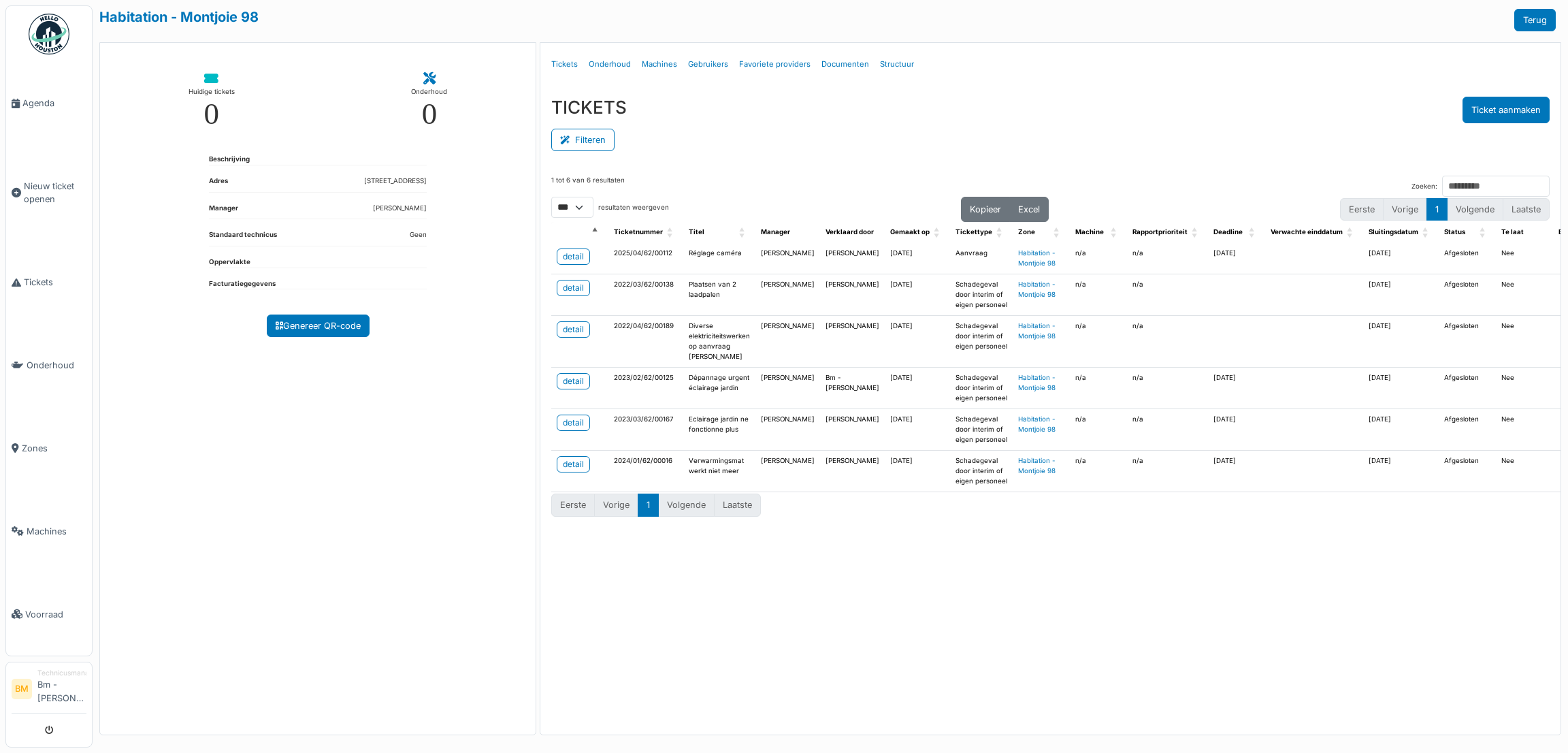
click at [411, 199] on ul "Beschrijving Adres [STREET_ADDRESS] Manager [PERSON_NAME] Standaard technicus G…" at bounding box center [317, 228] width 217 height 146
click at [409, 205] on dd "[PERSON_NAME]" at bounding box center [399, 208] width 54 height 10
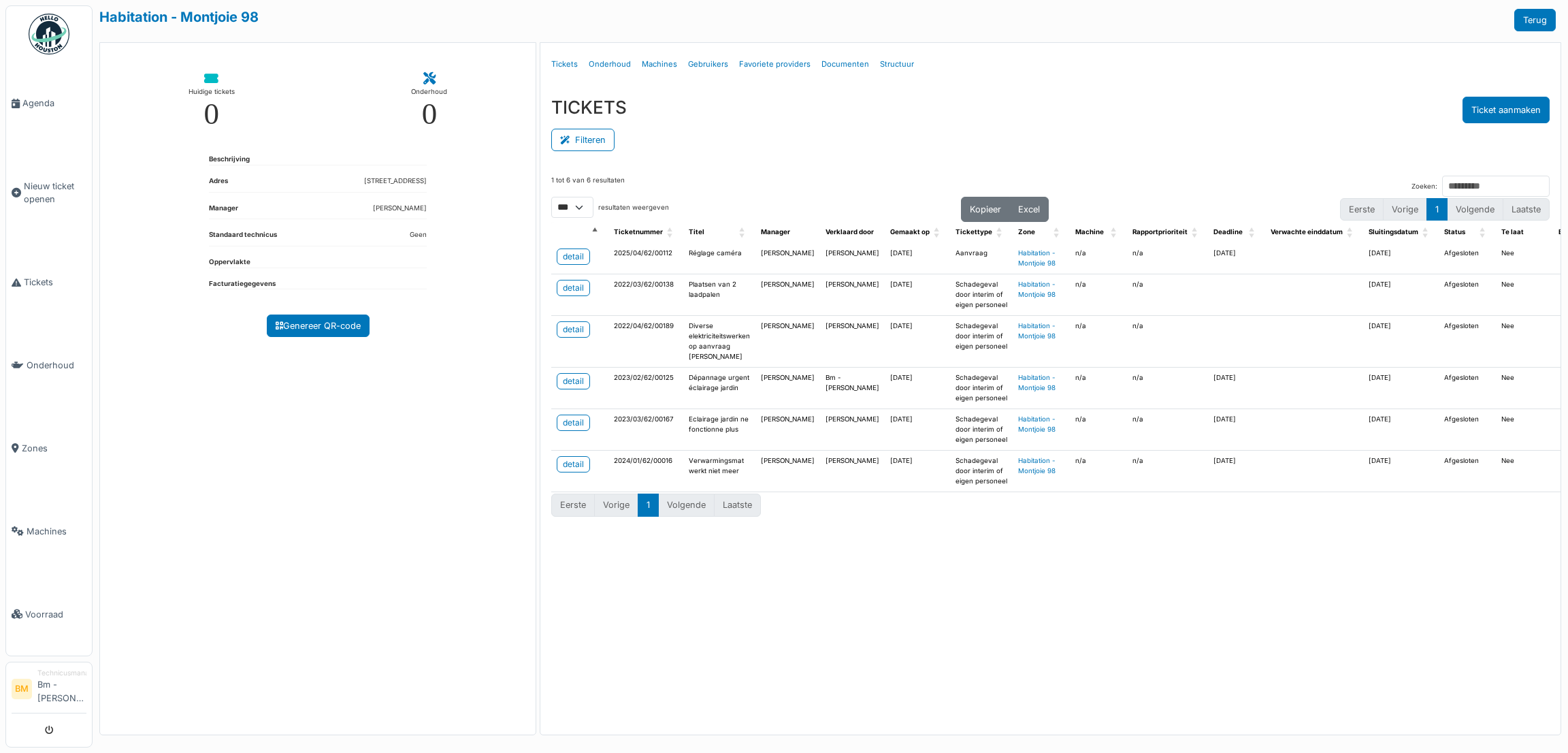
click at [409, 205] on dd "[PERSON_NAME]" at bounding box center [399, 208] width 54 height 10
drag, startPoint x: 387, startPoint y: 216, endPoint x: 382, endPoint y: 205, distance: 12.1
click at [382, 205] on dd "[PERSON_NAME]" at bounding box center [399, 208] width 54 height 10
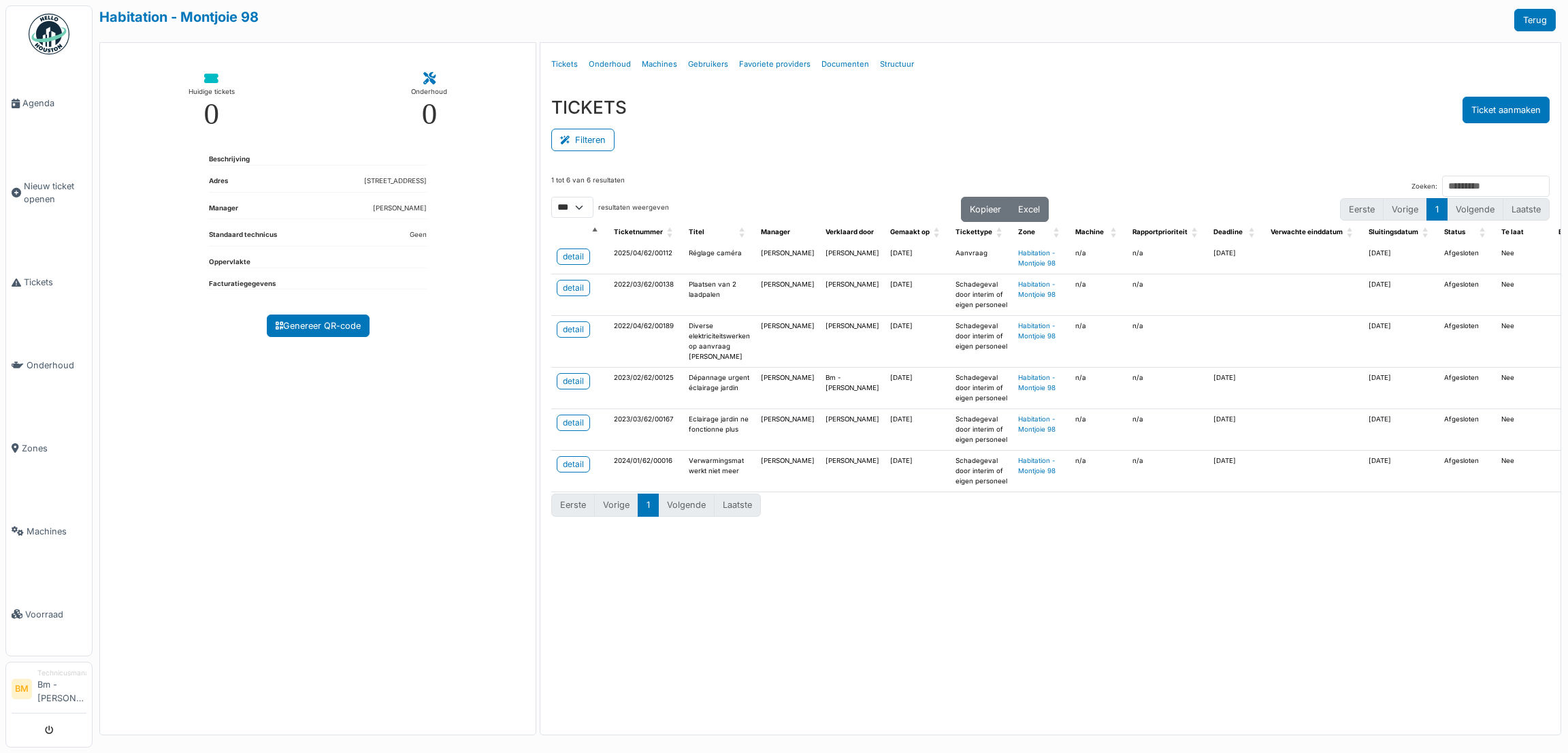
click at [382, 205] on dd "[PERSON_NAME]" at bounding box center [399, 208] width 54 height 10
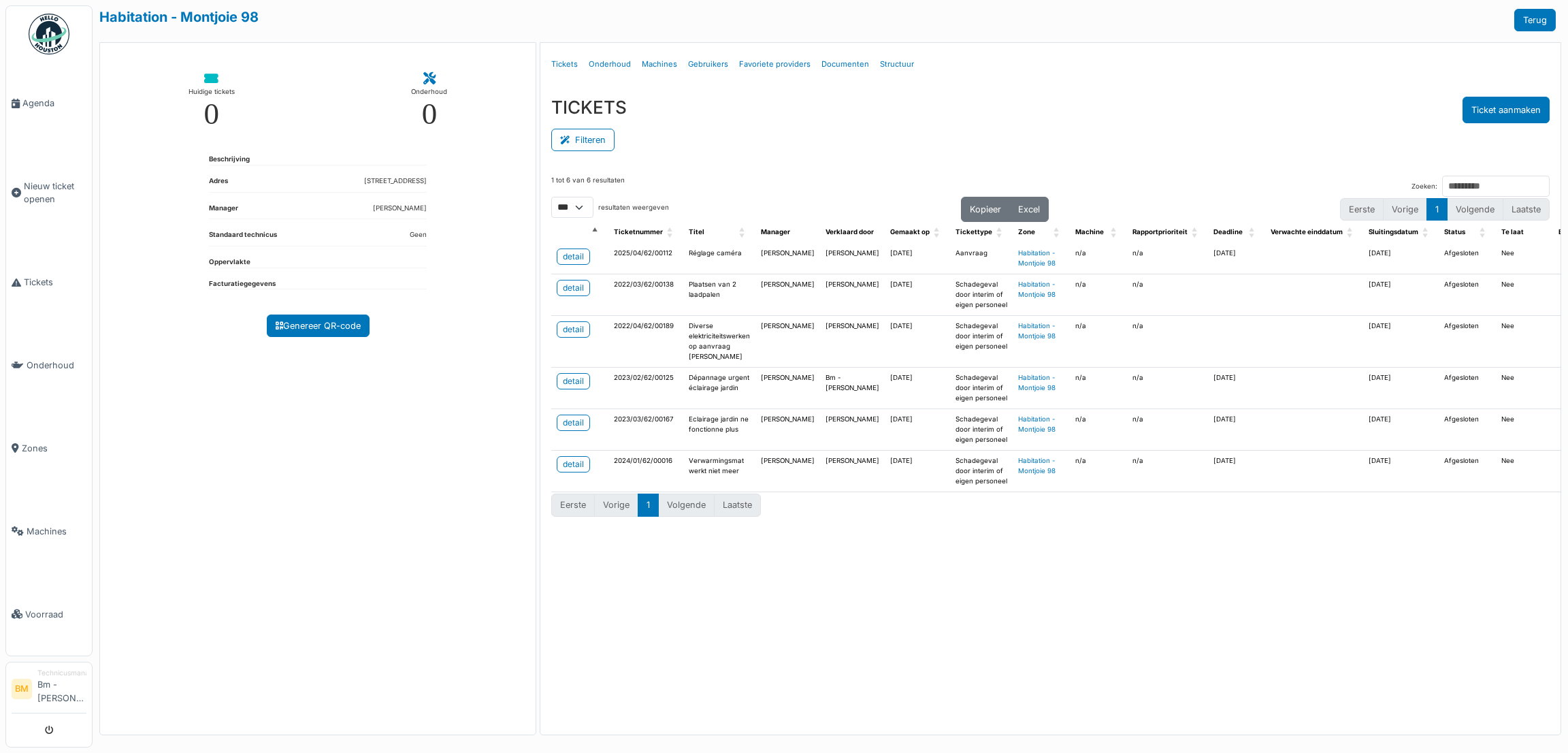
click at [382, 205] on dd "[PERSON_NAME]" at bounding box center [399, 208] width 54 height 10
click at [311, 218] on dl "Manager [PERSON_NAME]" at bounding box center [317, 211] width 217 height 16
